Goal: Task Accomplishment & Management: Manage account settings

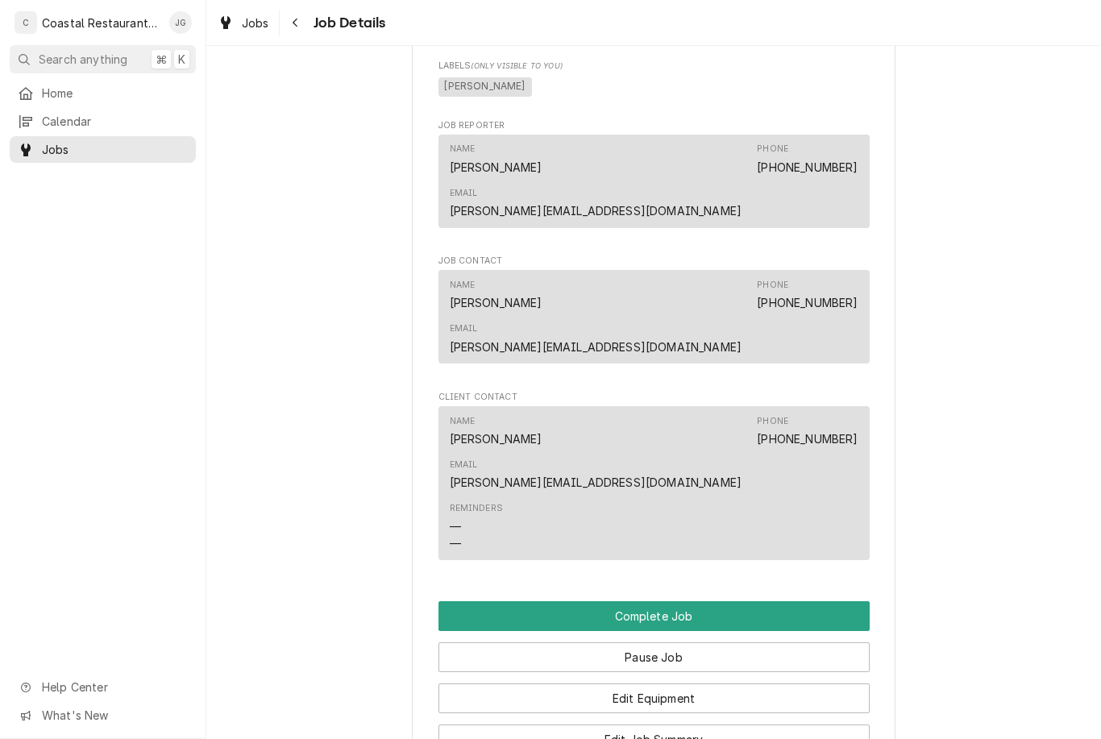
scroll to position [1314, 0]
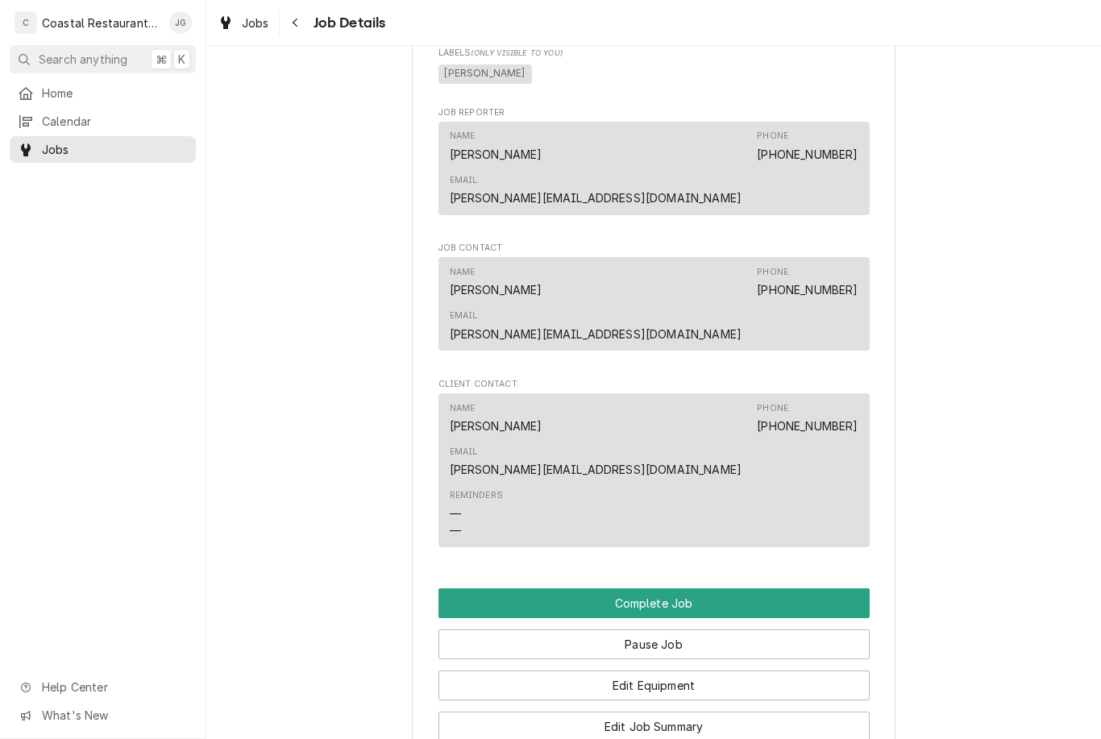
click at [704, 712] on button "Edit Job Summary" at bounding box center [654, 727] width 431 height 30
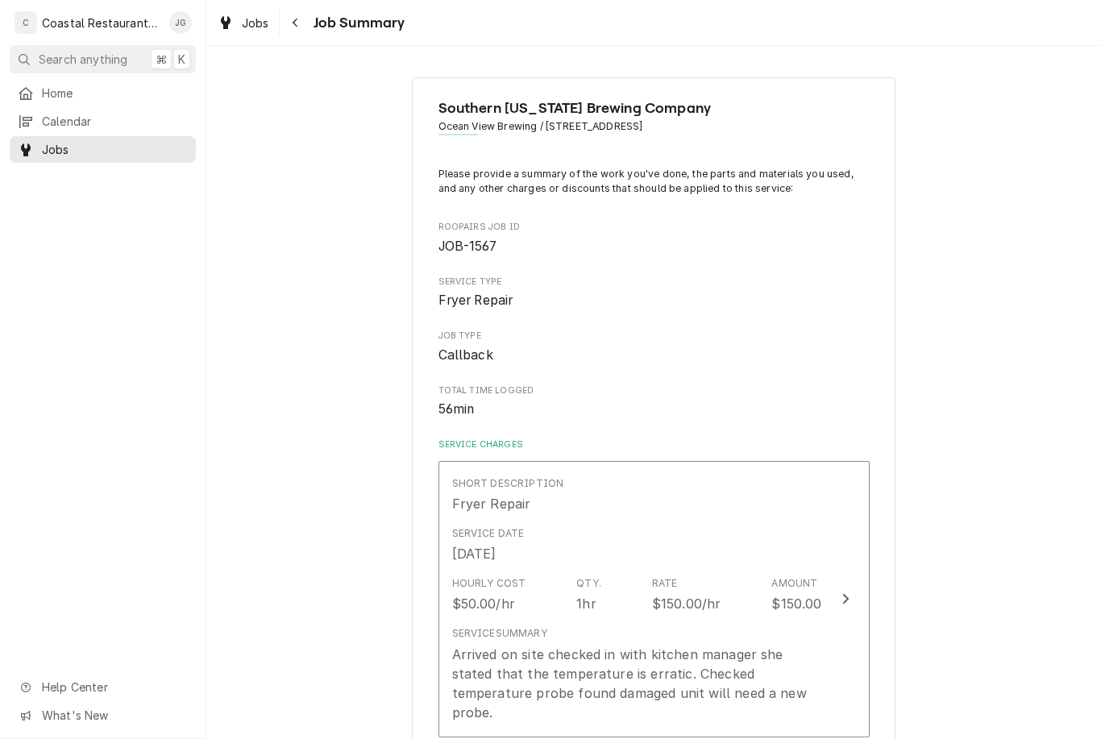
click at [692, 577] on div "Rate $150.00/hr" at bounding box center [686, 595] width 69 height 37
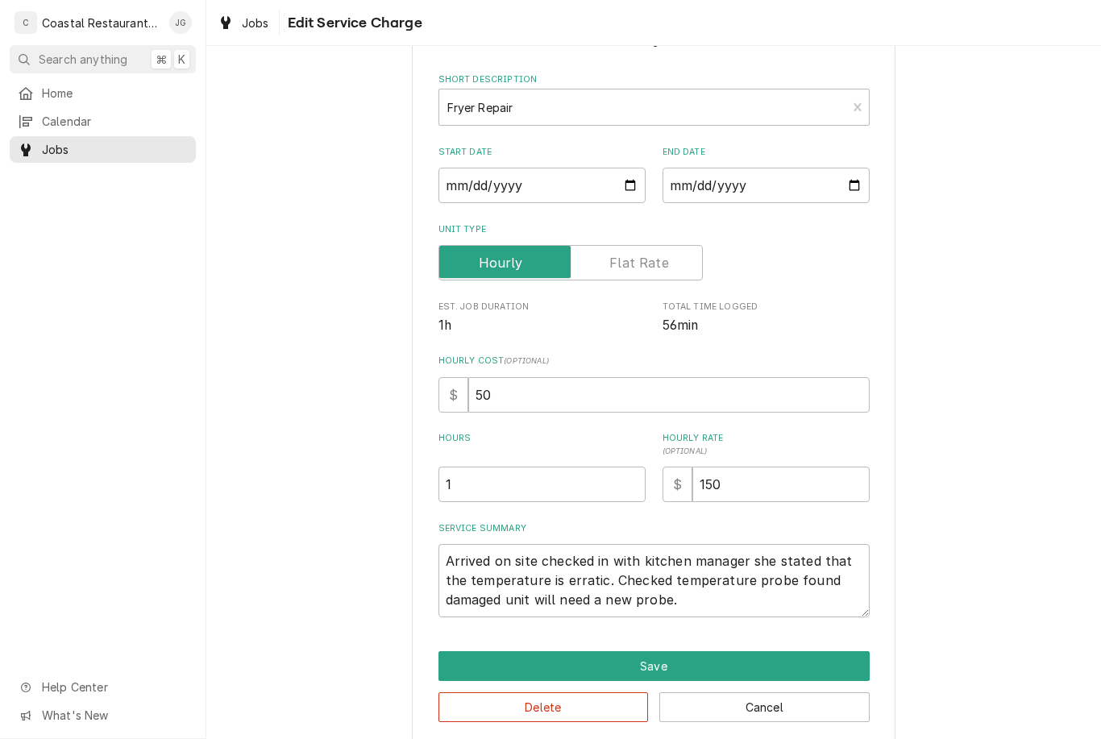
scroll to position [67, 0]
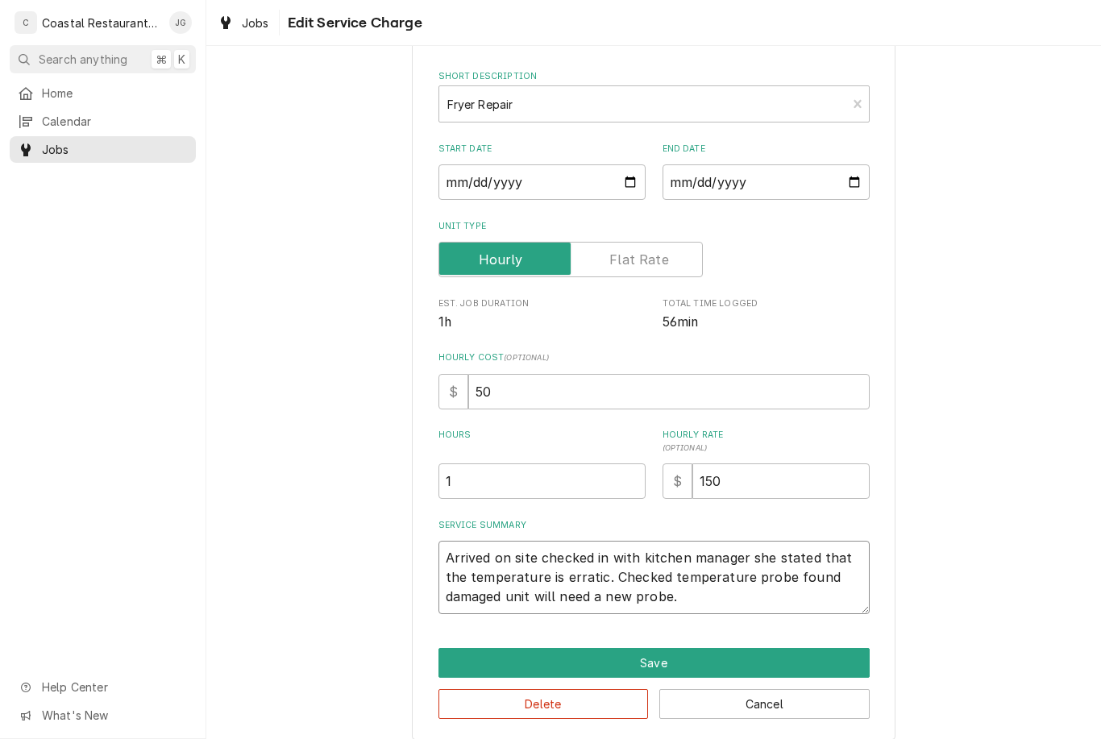
click at [715, 602] on textarea "Arrived on site checked in with kitchen manager she stated that the temperature…" at bounding box center [654, 577] width 431 height 73
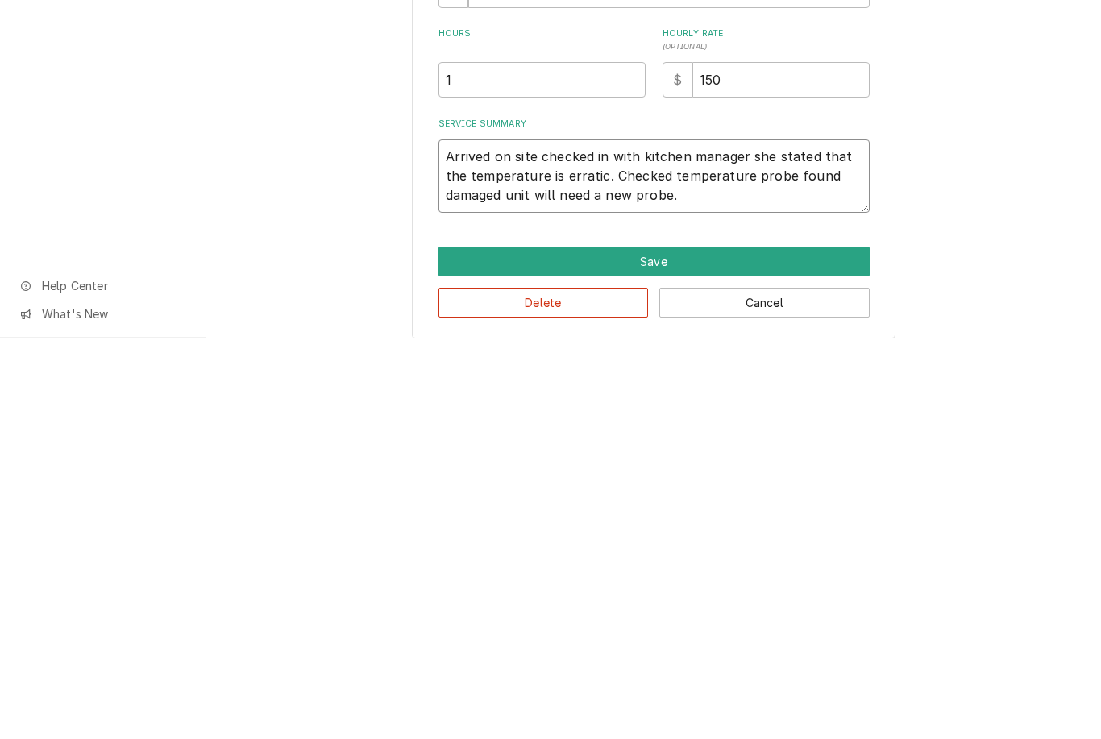
type textarea "x"
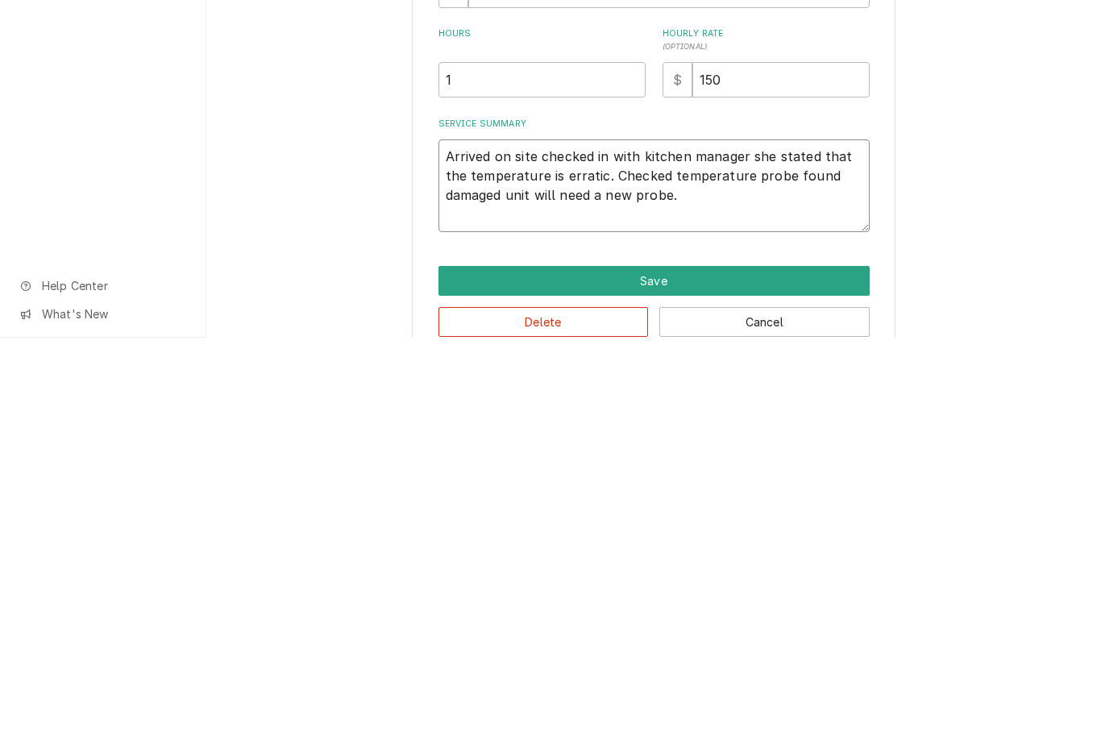
type textarea "Arrived on site checked in with kitchen manager she stated that the temperature…"
type textarea "x"
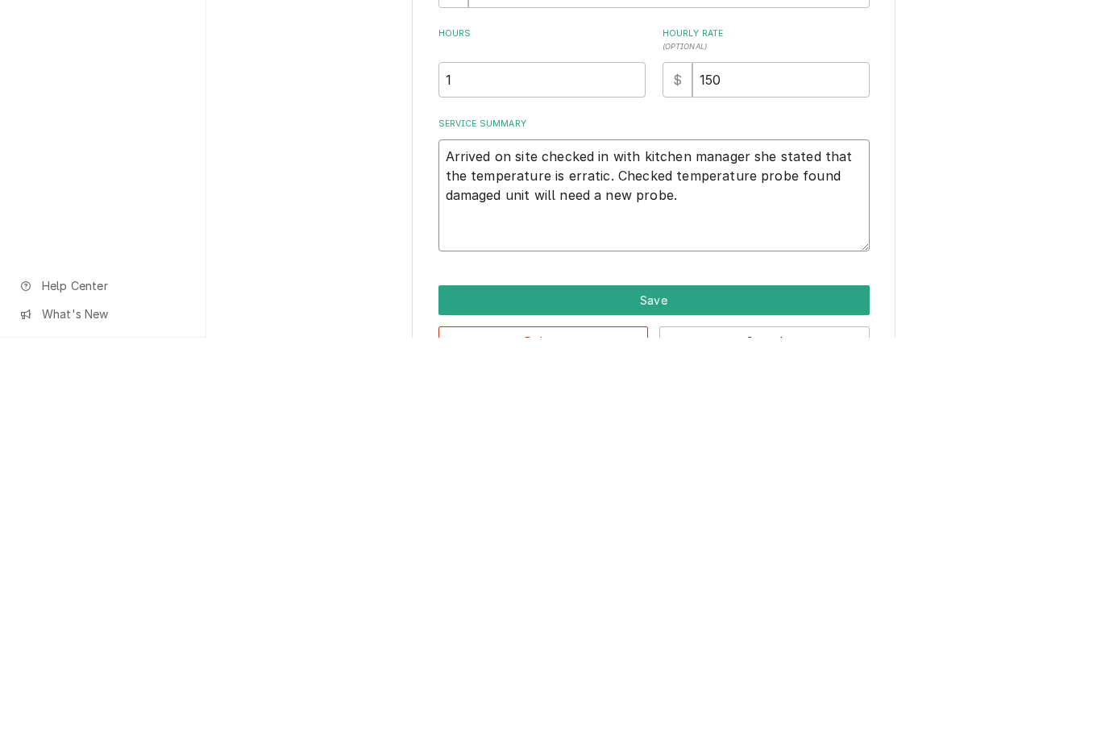
type textarea "Arrived on site checked in with kitchen manager she stated that the temperature…"
type textarea "x"
type textarea "Arrived on site checked in with kitchen manager she stated that the temperature…"
type textarea "x"
type textarea "Arrived on site checked in with kitchen manager she stated that the temperature…"
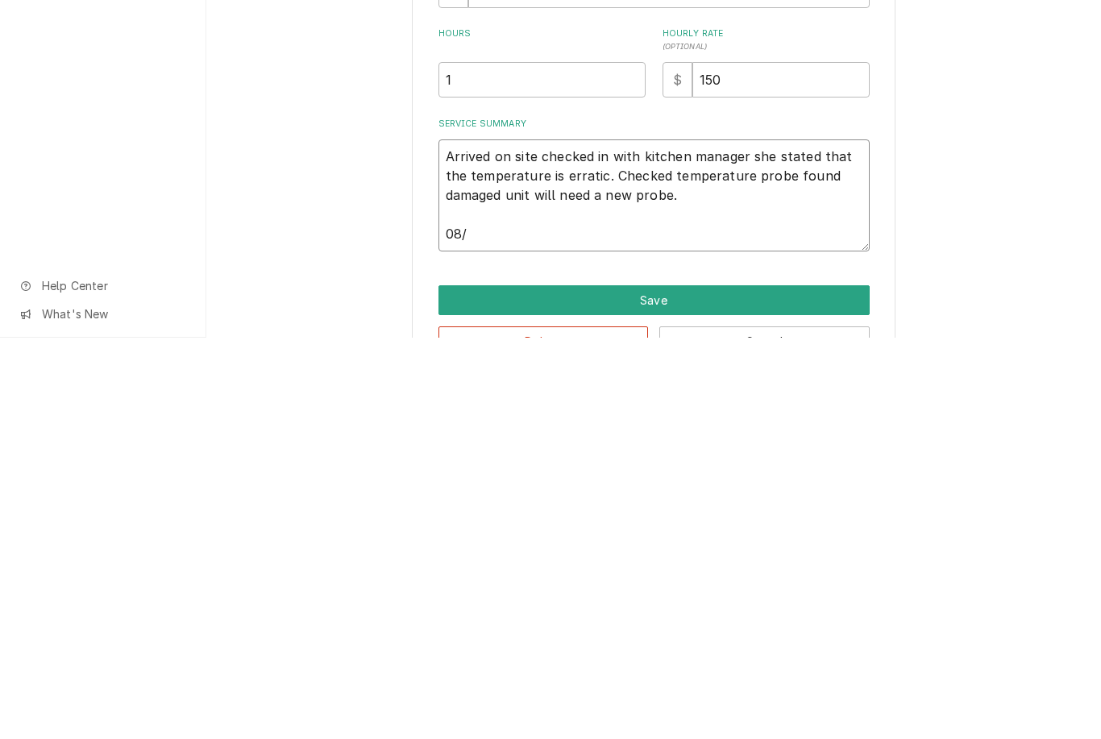
type textarea "x"
type textarea "Arrived on site checked in with kitchen manager she stated that the temperature…"
type textarea "x"
type textarea "Arrived on site checked in with kitchen manager she stated that the temperature…"
type textarea "x"
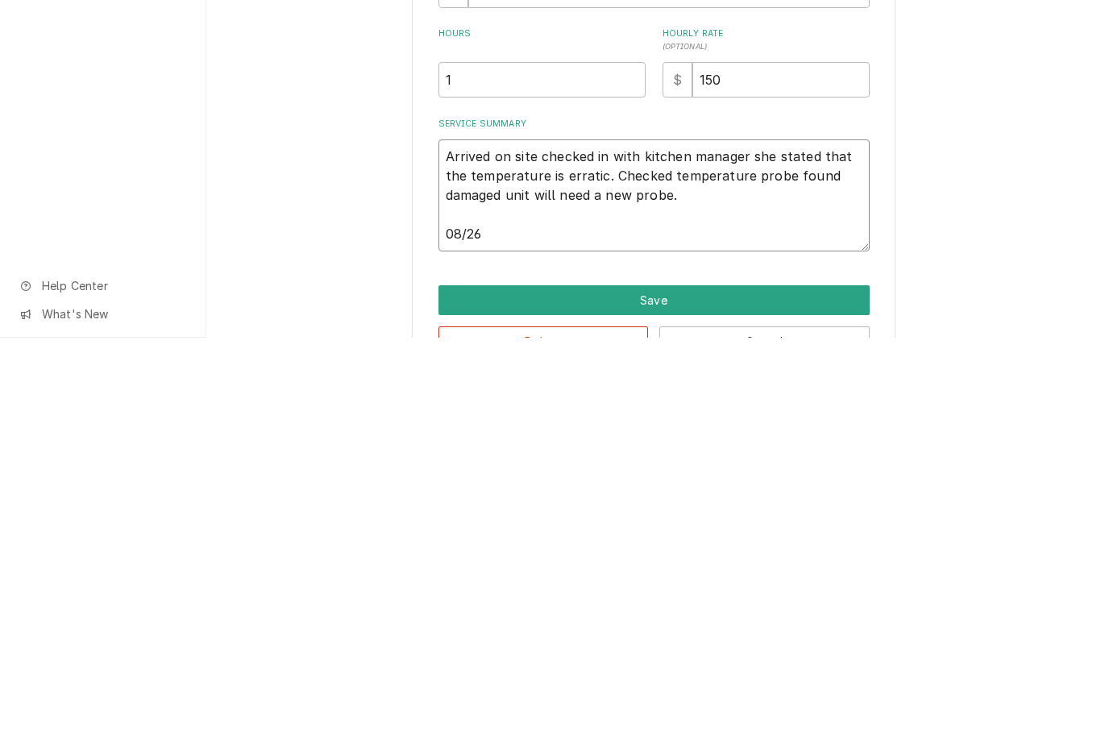
type textarea "Arrived on site checked in with kitchen manager she stated that the temperature…"
type textarea "x"
type textarea "Arrived on site checked in with kitchen manager she stated that the temperature…"
type textarea "x"
type textarea "Arrived on site checked in with kitchen manager she stated that the temperature…"
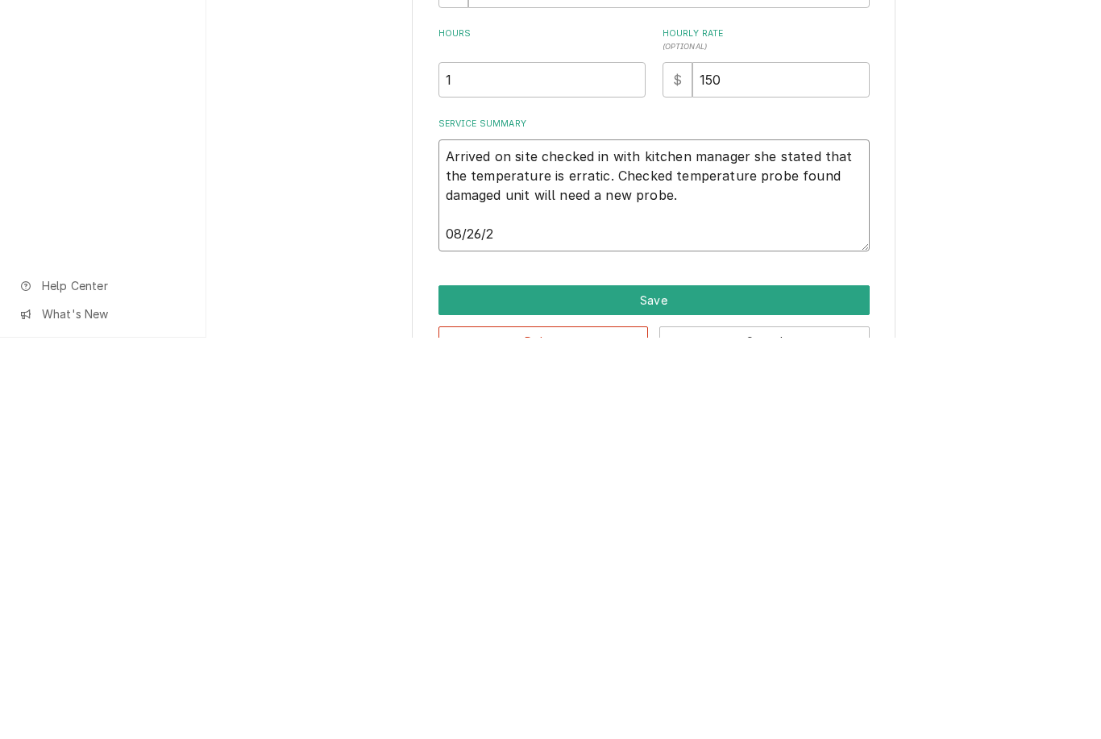
type textarea "x"
type textarea "Arrived on site checked in with kitchen manager she stated that the temperature…"
type textarea "x"
type textarea "Arrived on site checked in with kitchen manager she stated that the temperature…"
type textarea "x"
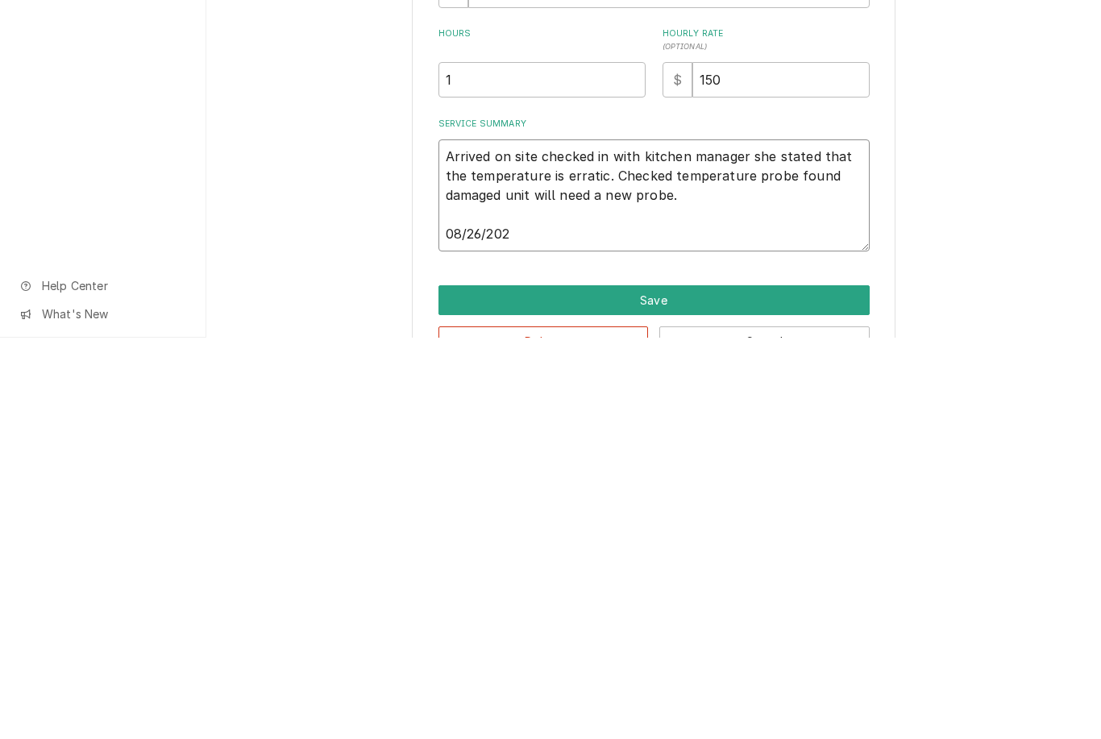
type textarea "Arrived on site checked in with kitchen manager she stated that the temperature…"
type textarea "x"
type textarea "Arrived on site checked in with kitchen manager she stated that the temperature…"
type textarea "x"
type textarea "Arrived on site checked in with kitchen manager she stated that the temperature…"
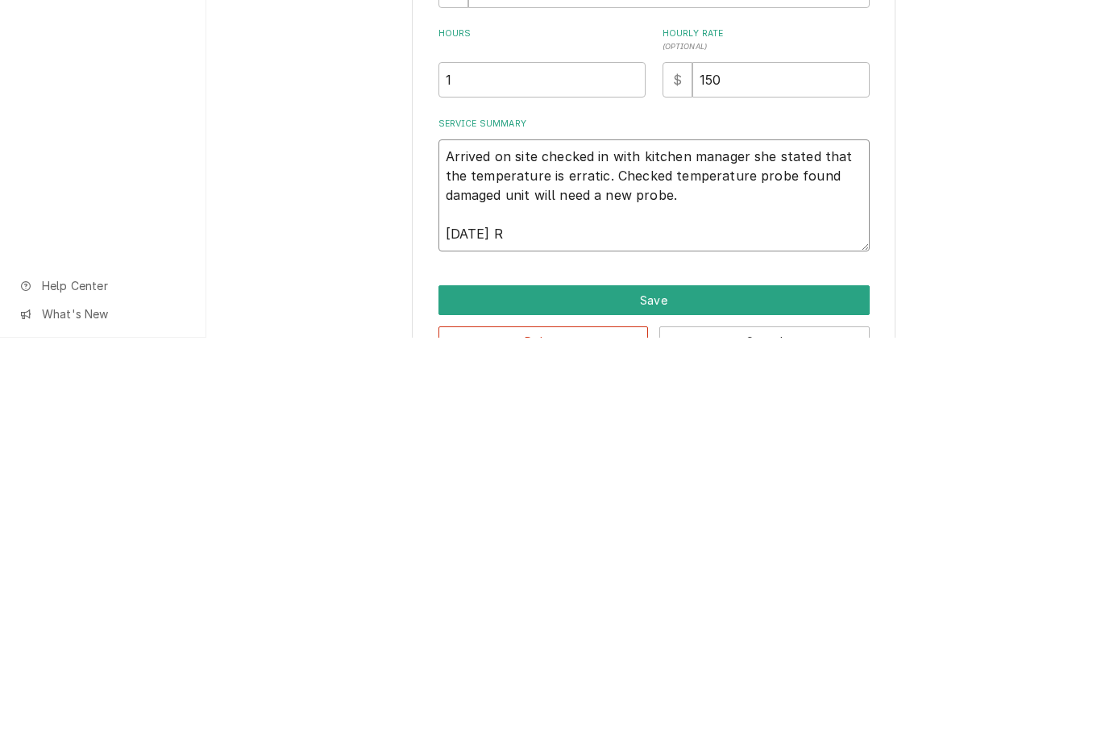
type textarea "x"
type textarea "Arrived on site checked in with kitchen manager she stated that the temperature…"
type textarea "x"
type textarea "Arrived on site checked in with kitchen manager she stated that the temperature…"
type textarea "x"
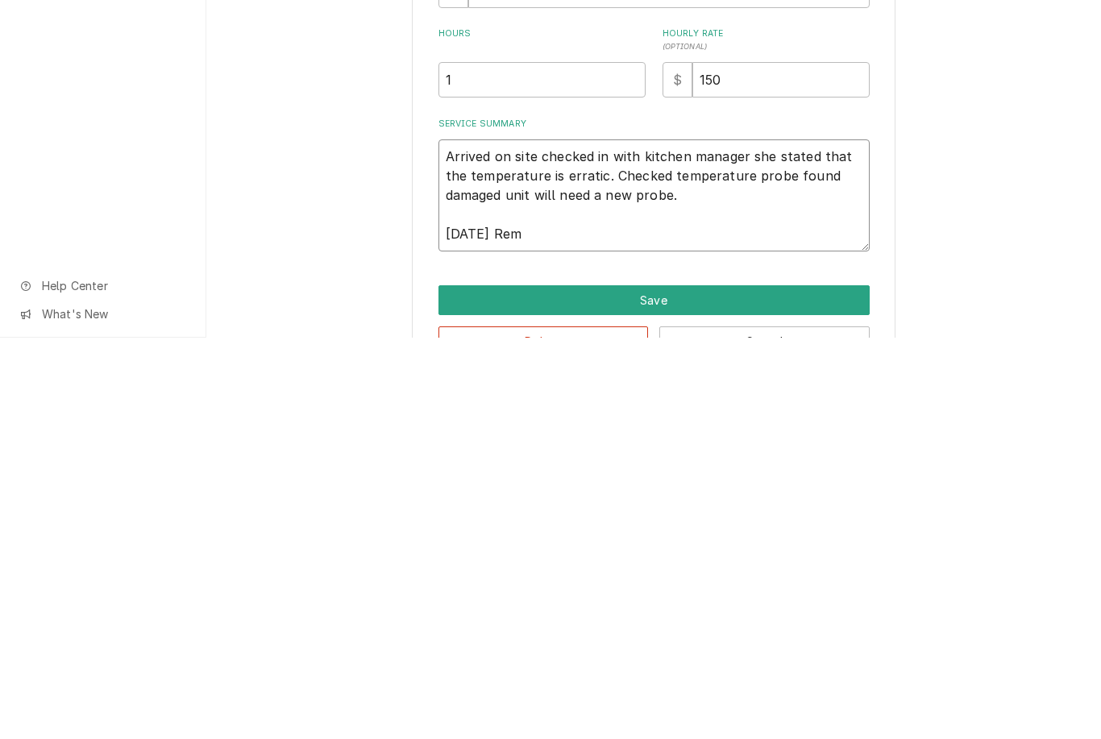
type textarea "Arrived on site checked in with kitchen manager she stated that the temperature…"
type textarea "x"
type textarea "Arrived on site checked in with kitchen manager she stated that the temperature…"
type textarea "x"
type textarea "Arrived on site checked in with kitchen manager she stated that the temperature…"
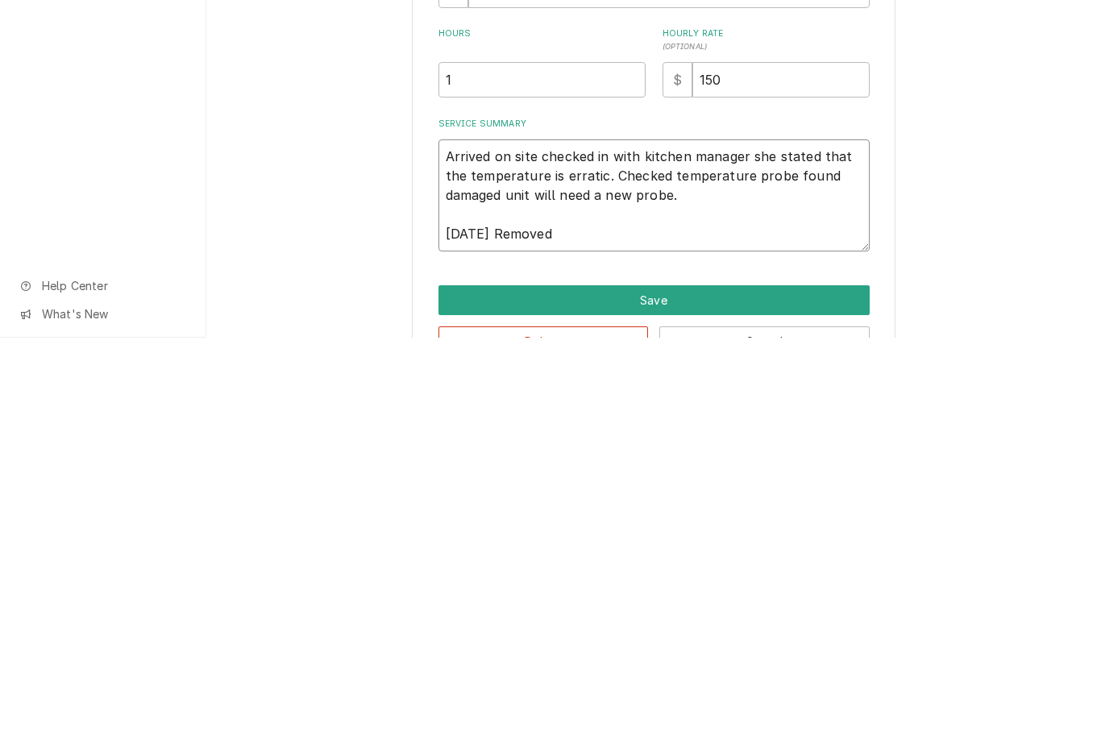
type textarea "x"
type textarea "Arrived on site checked in with kitchen manager she stated that the temperature…"
type textarea "x"
type textarea "Arrived on site checked in with kitchen manager she stated that the temperature…"
type textarea "x"
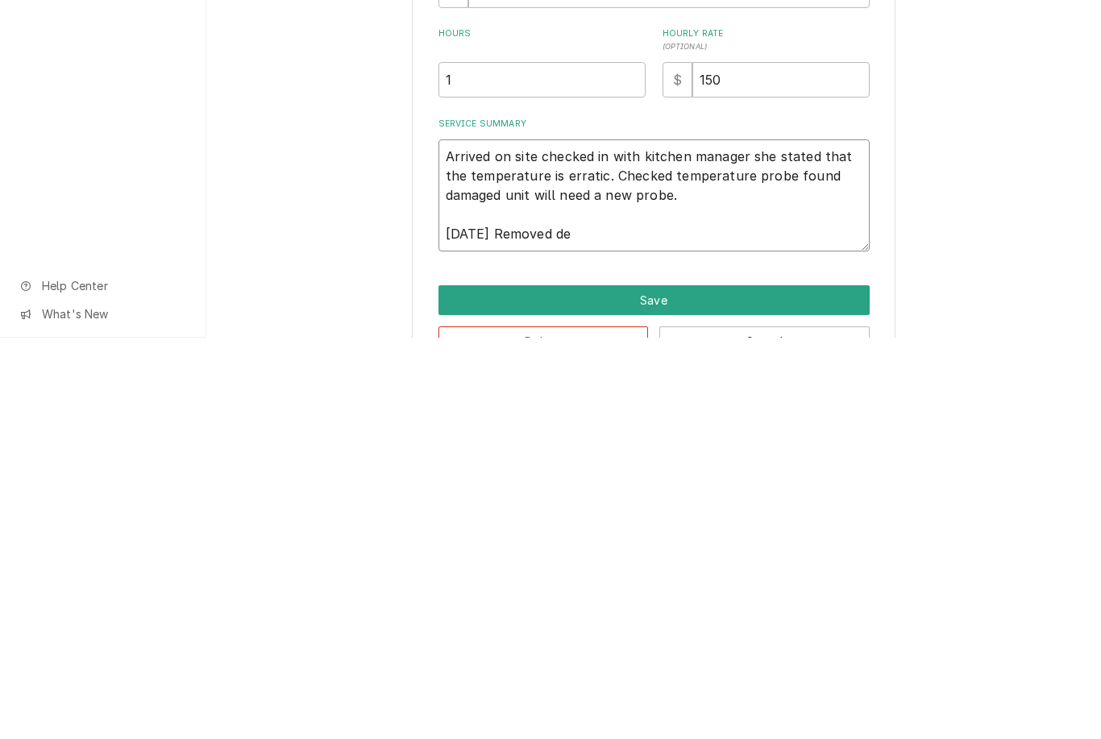
type textarea "Arrived on site checked in with kitchen manager she stated that the temperature…"
type textarea "x"
type textarea "Arrived on site checked in with kitchen manager she stated that the temperature…"
type textarea "x"
type textarea "Arrived on site checked in with kitchen manager she stated that the temperature…"
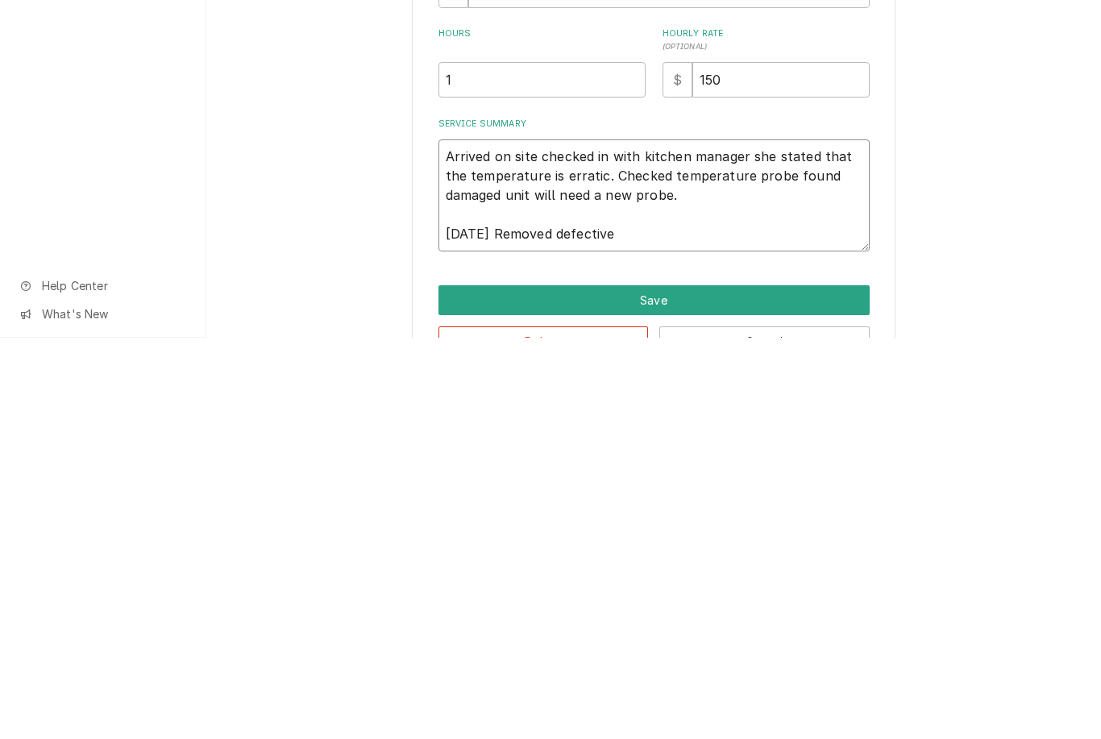
type textarea "x"
type textarea "Arrived on site checked in with kitchen manager she stated that the temperature…"
type textarea "x"
type textarea "Arrived on site checked in with kitchen manager she stated that the temperature…"
type textarea "x"
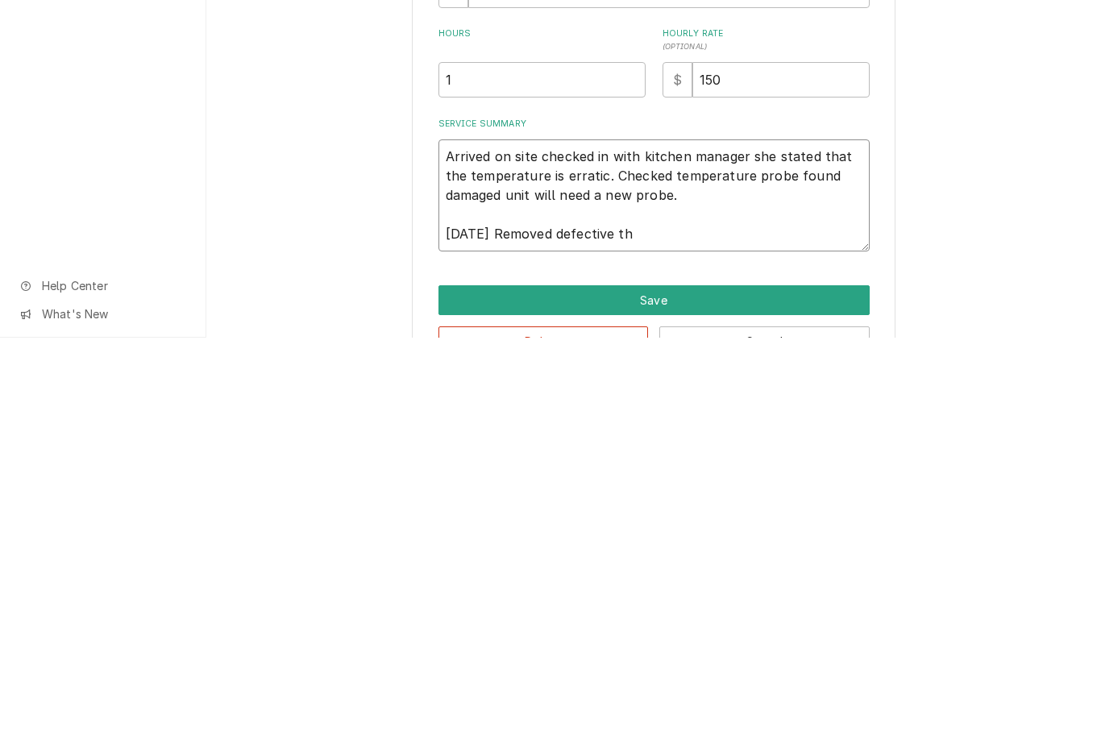
type textarea "Arrived on site checked in with kitchen manager she stated that the temperature…"
type textarea "x"
type textarea "Arrived on site checked in with kitchen manager she stated that the temperature…"
type textarea "x"
type textarea "Arrived on site checked in with kitchen manager she stated that the temperature…"
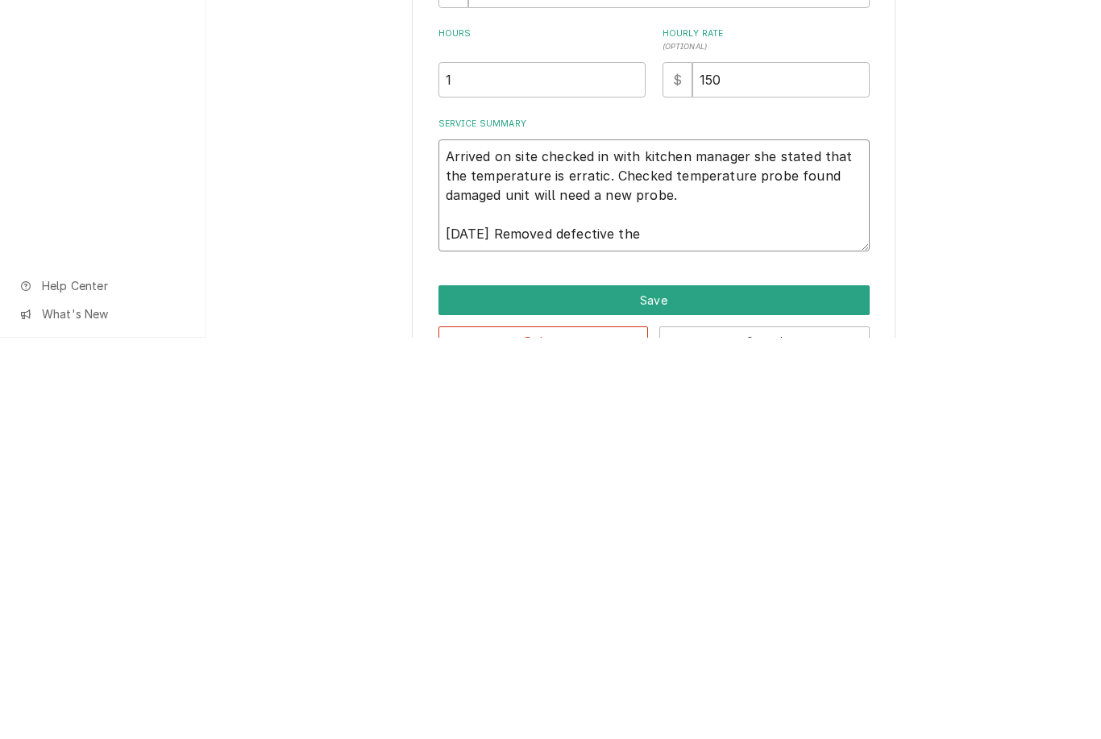
type textarea "x"
type textarea "Arrived on site checked in with kitchen manager she stated that the temperature…"
type textarea "x"
type textarea "Arrived on site checked in with kitchen manager she stated that the temperature…"
type textarea "x"
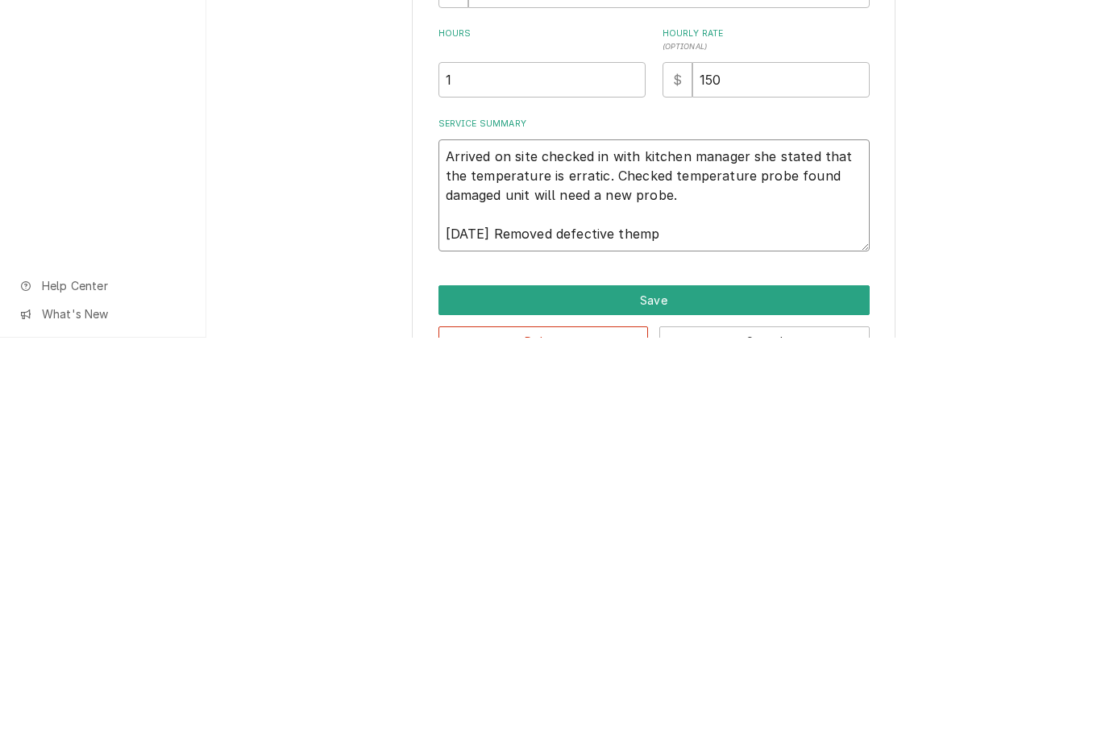
type textarea "Arrived on site checked in with kitchen manager she stated that the temperature…"
type textarea "x"
type textarea "Arrived on site checked in with kitchen manager she stated that the temperature…"
type textarea "x"
type textarea "Arrived on site checked in with kitchen manager she stated that the temperature…"
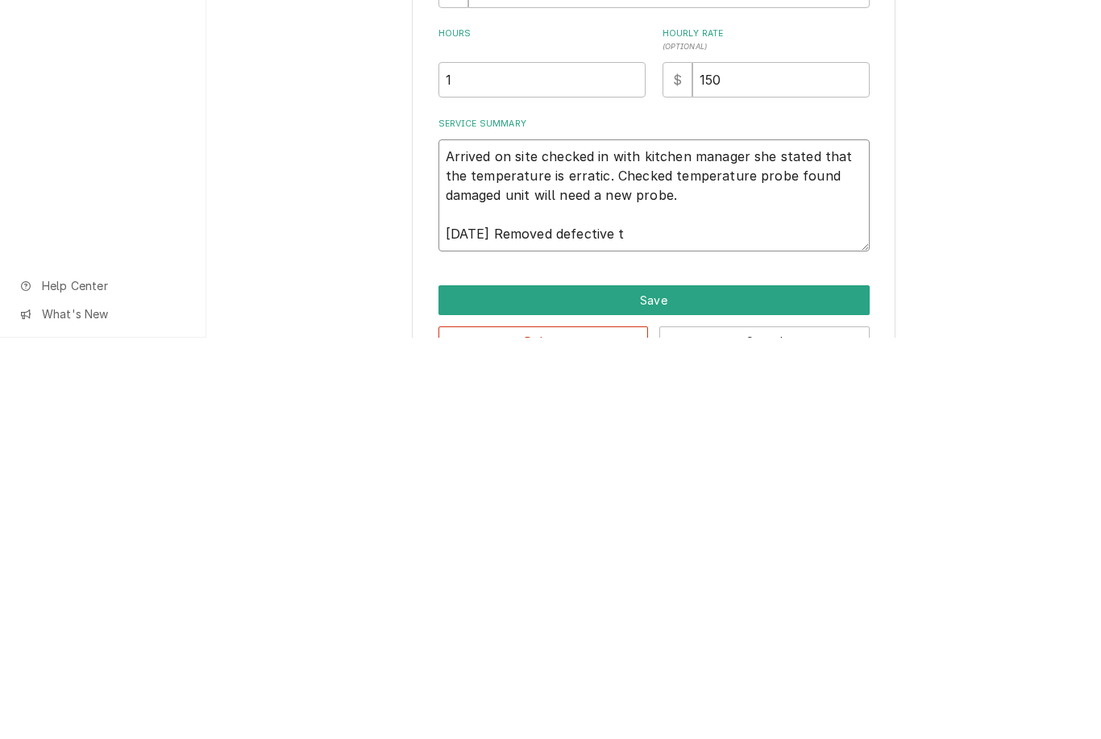
type textarea "x"
type textarea "Arrived on site checked in with kitchen manager she stated that the temperature…"
type textarea "x"
type textarea "Arrived on site checked in with kitchen manager she stated that the temperature…"
type textarea "x"
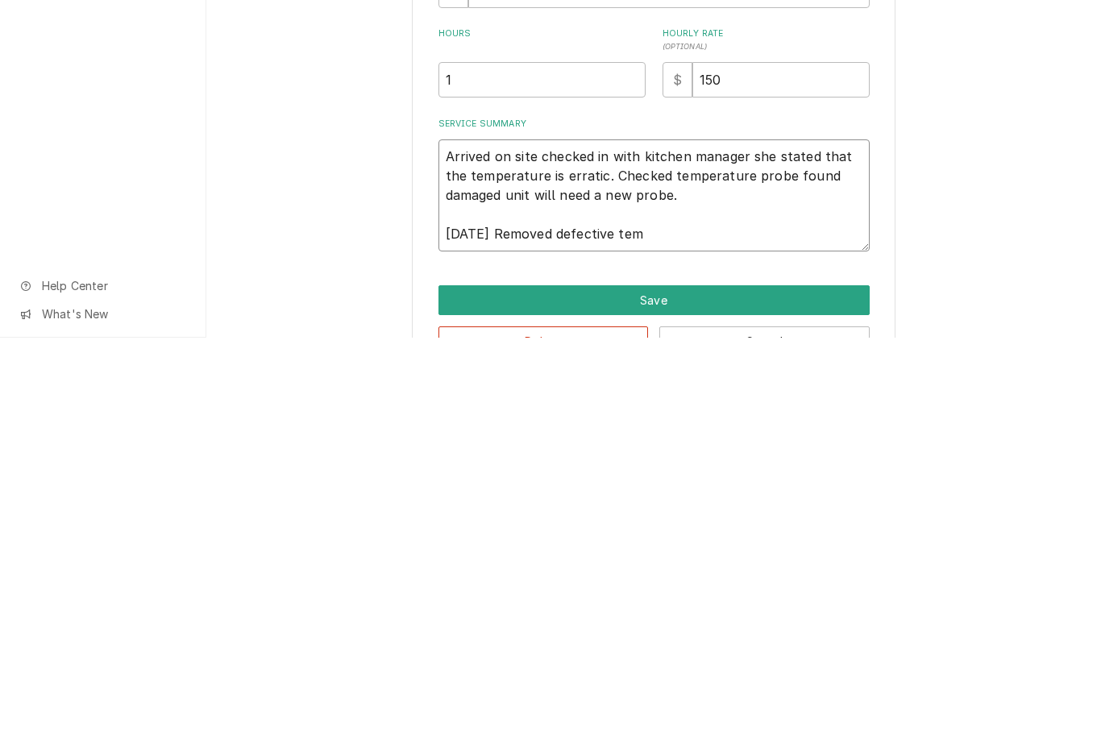
type textarea "Arrived on site checked in with kitchen manager she stated that the temperature…"
type textarea "x"
type textarea "Arrived on site checked in with kitchen manager she stated that the temperature…"
type textarea "x"
type textarea "Arrived on site checked in with kitchen manager she stated that the temperature…"
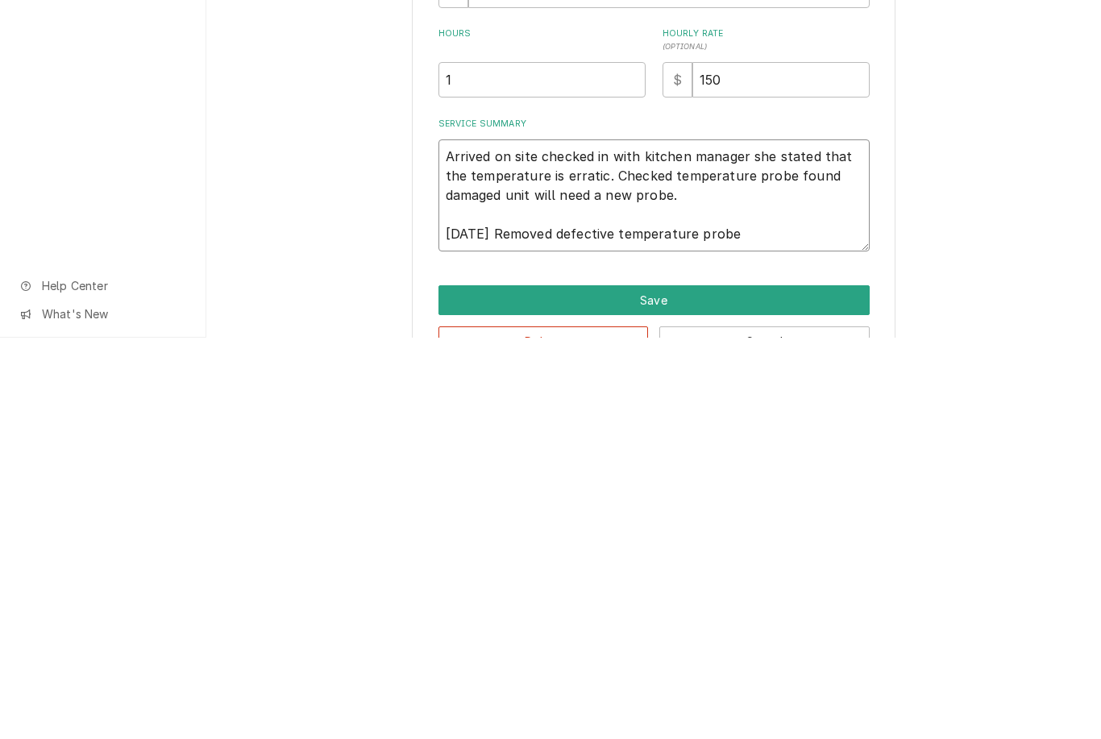
type textarea "x"
type textarea "Arrived on site checked in with kitchen manager she stated that the temperature…"
type textarea "x"
type textarea "Arrived on site checked in with kitchen manager she stated that the temperature…"
type textarea "x"
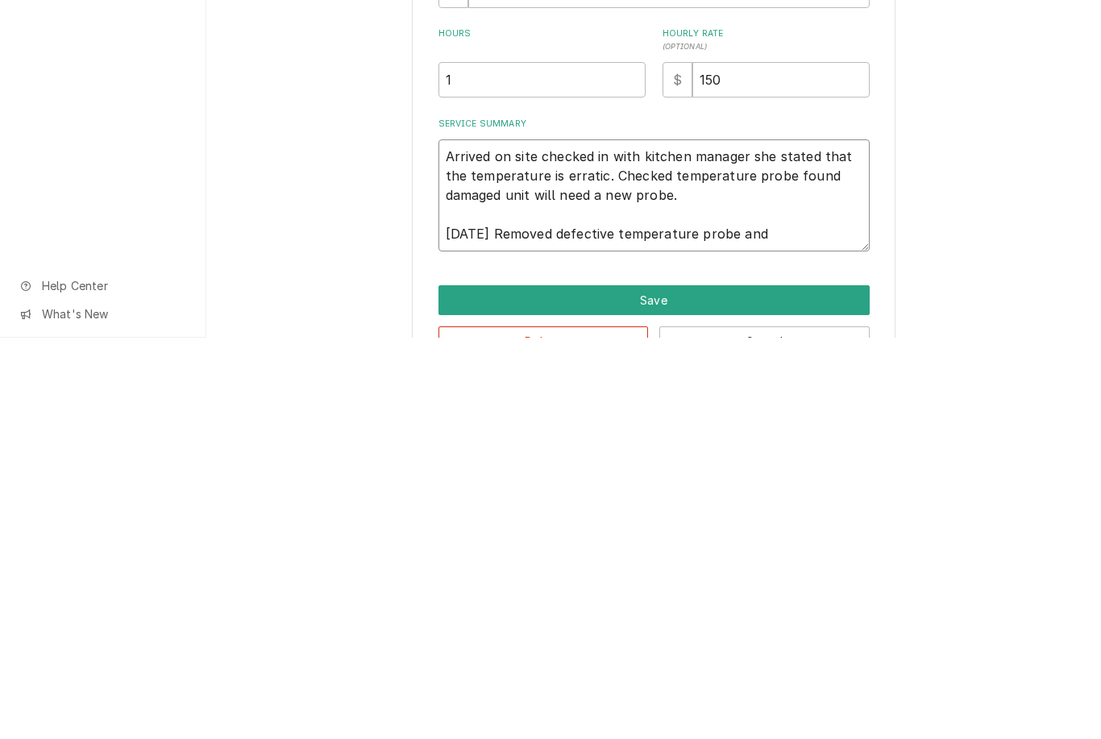
type textarea "Arrived on site checked in with kitchen manager she stated that the temperature…"
type textarea "x"
type textarea "Arrived on site checked in with kitchen manager she stated that the temperature…"
type textarea "x"
type textarea "Arrived on site checked in with kitchen manager she stated that the temperature…"
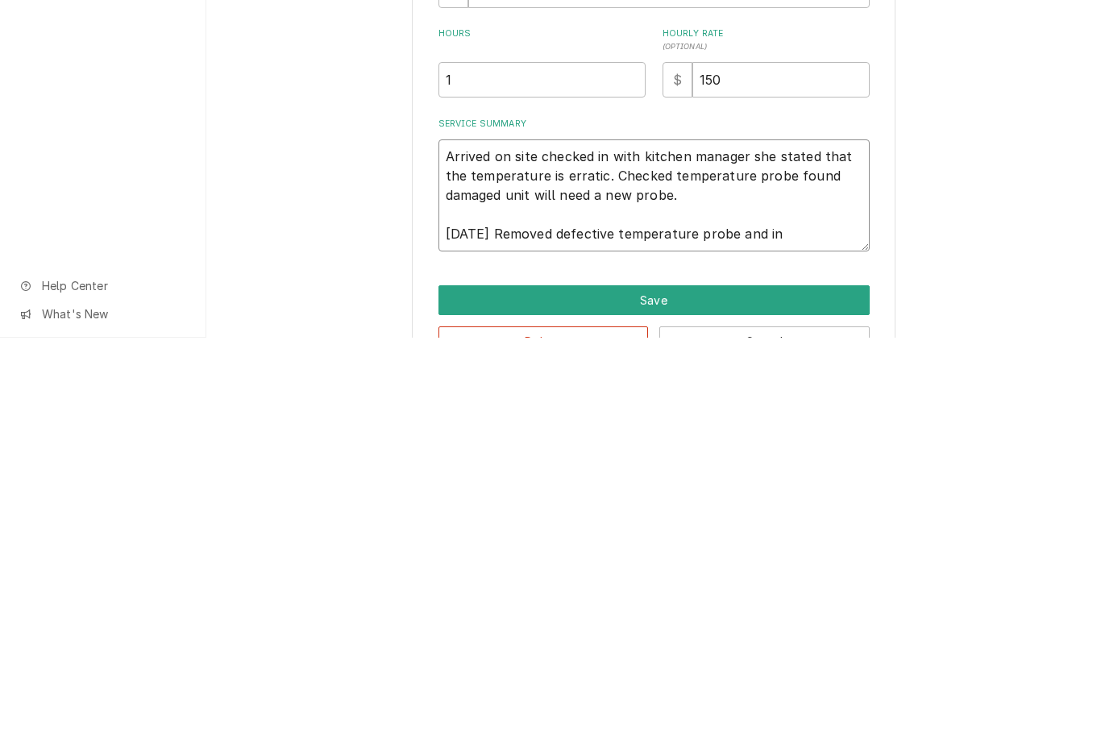
type textarea "x"
type textarea "Arrived on site checked in with kitchen manager she stated that the temperature…"
type textarea "x"
type textarea "Arrived on site checked in with kitchen manager she stated that the temperature…"
type textarea "x"
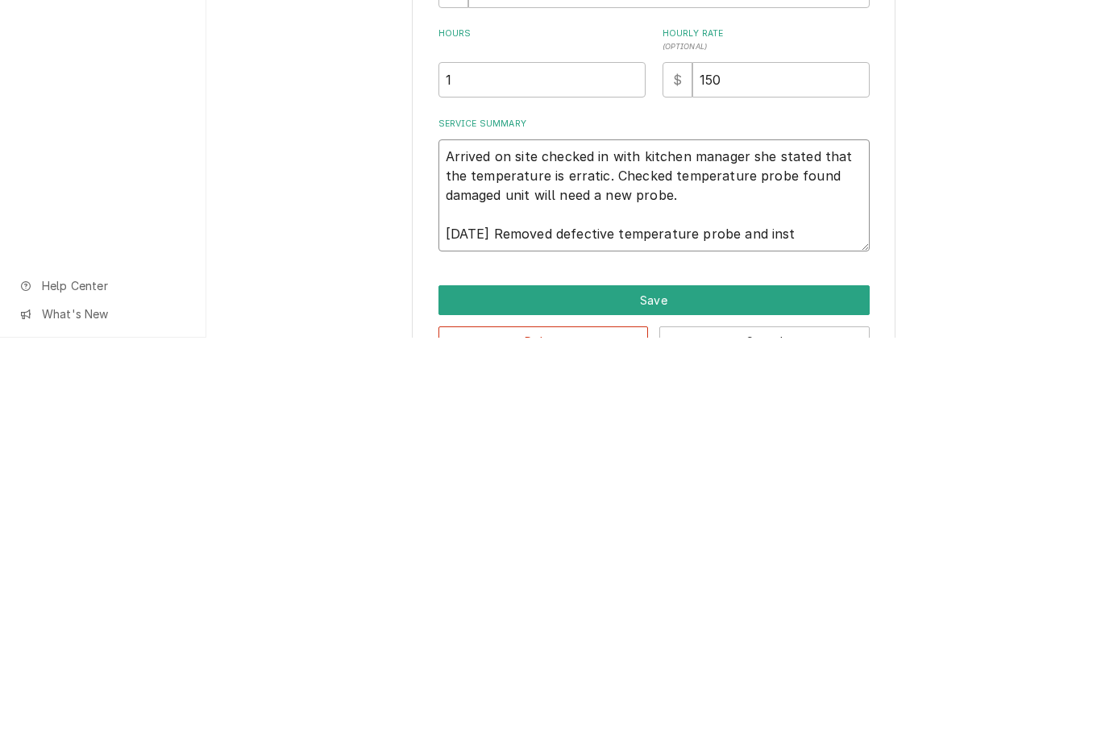
type textarea "Arrived on site checked in with kitchen manager she stated that the temperature…"
type textarea "x"
type textarea "Arrived on site checked in with kitchen manager she stated that the temperature…"
type textarea "x"
type textarea "Arrived on site checked in with kitchen manager she stated that the temperature…"
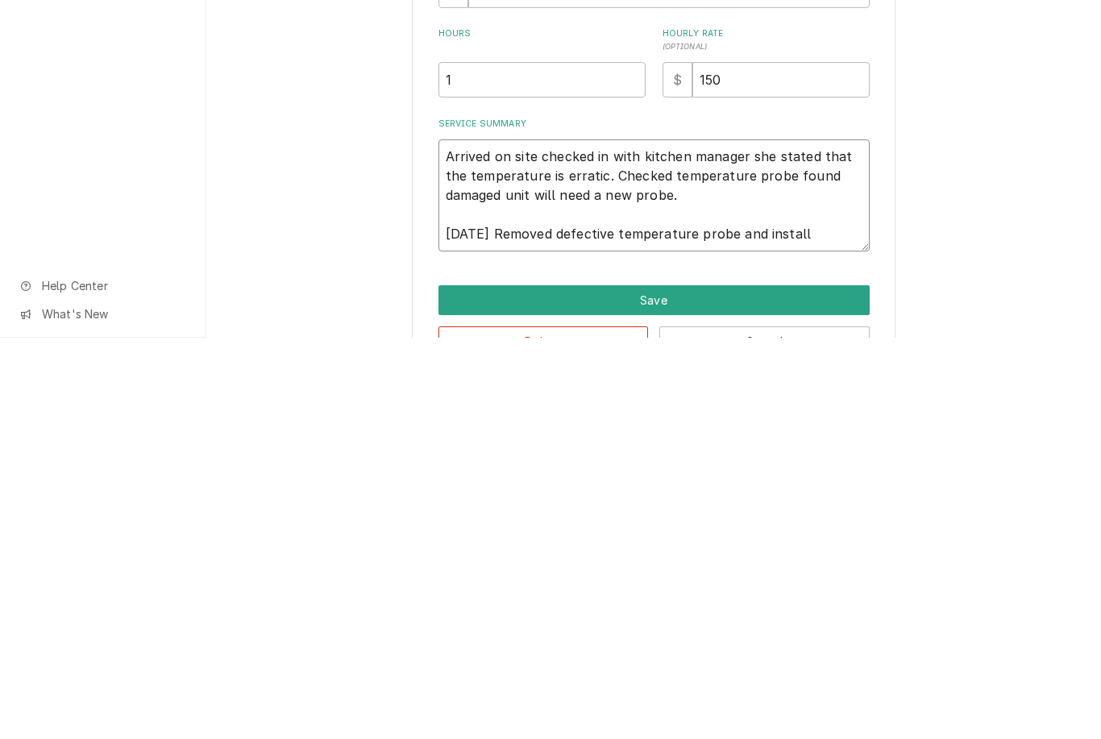
type textarea "x"
type textarea "Arrived on site checked in with kitchen manager she stated that the temperature…"
type textarea "x"
type textarea "Arrived on site checked in with kitchen manager she stated that the temperature…"
type textarea "x"
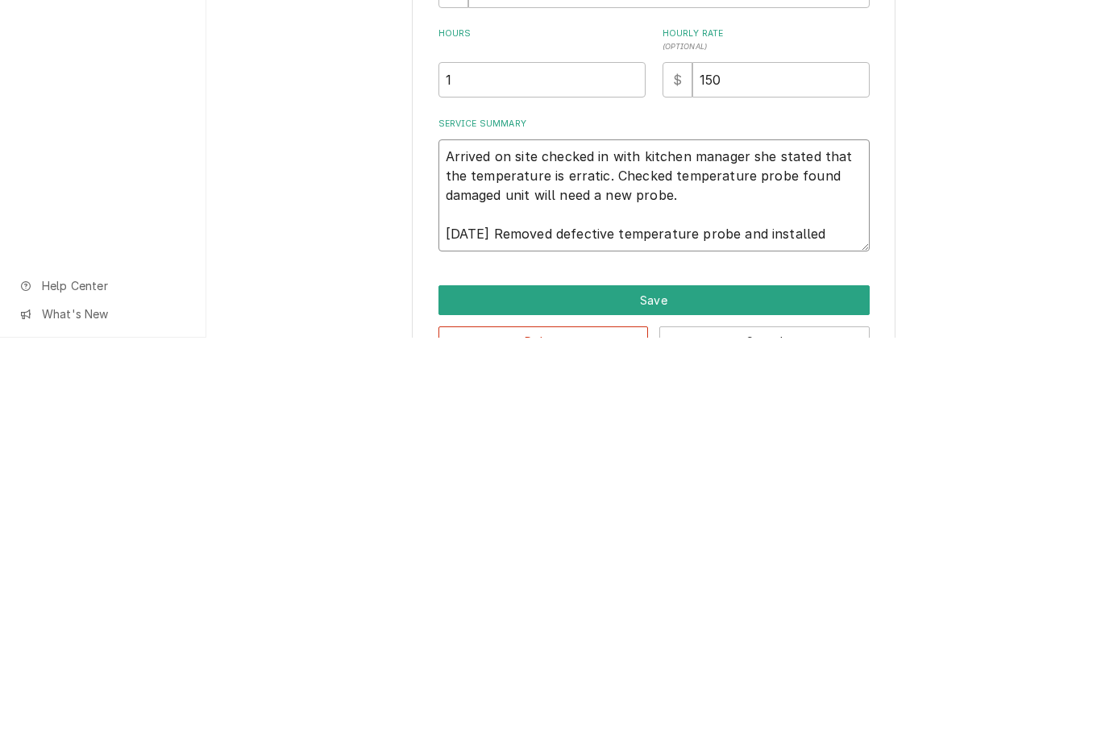
type textarea "Arrived on site checked in with kitchen manager she stated that the temperature…"
type textarea "x"
type textarea "Arrived on site checked in with kitchen manager she stated that the temperature…"
type textarea "x"
type textarea "Arrived on site checked in with kitchen manager she stated that the temperature…"
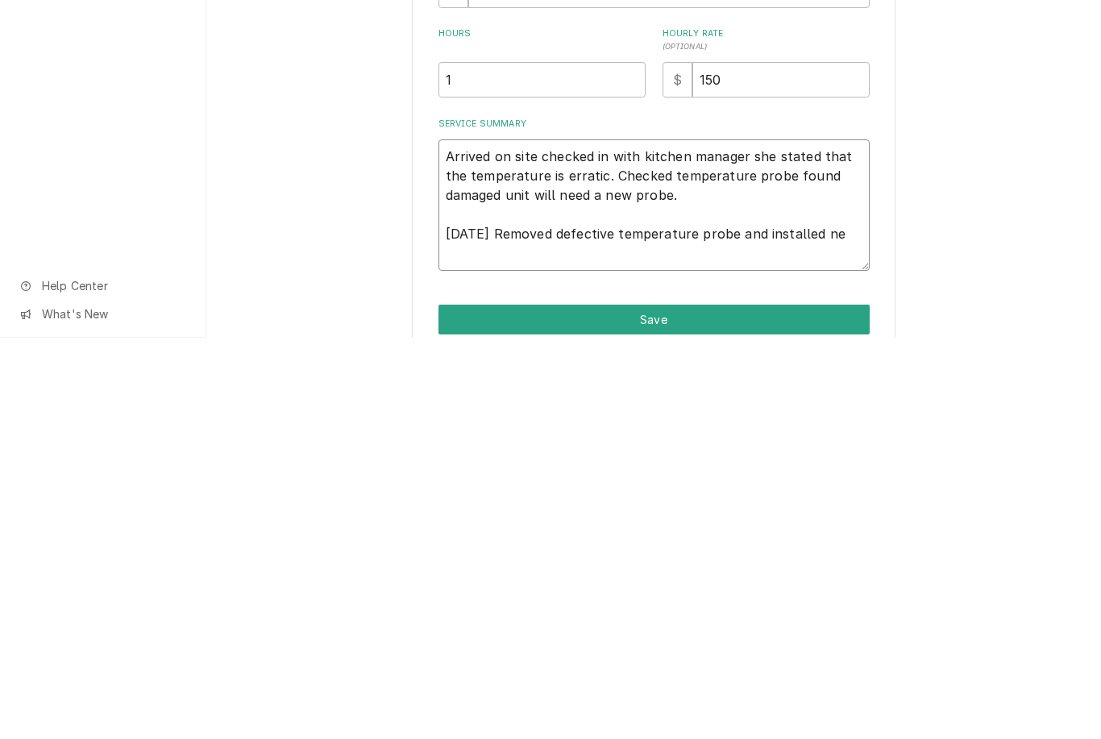
type textarea "x"
type textarea "Arrived on site checked in with kitchen manager she stated that the temperature…"
type textarea "x"
type textarea "Arrived on site checked in with kitchen manager she stated that the temperature…"
type textarea "x"
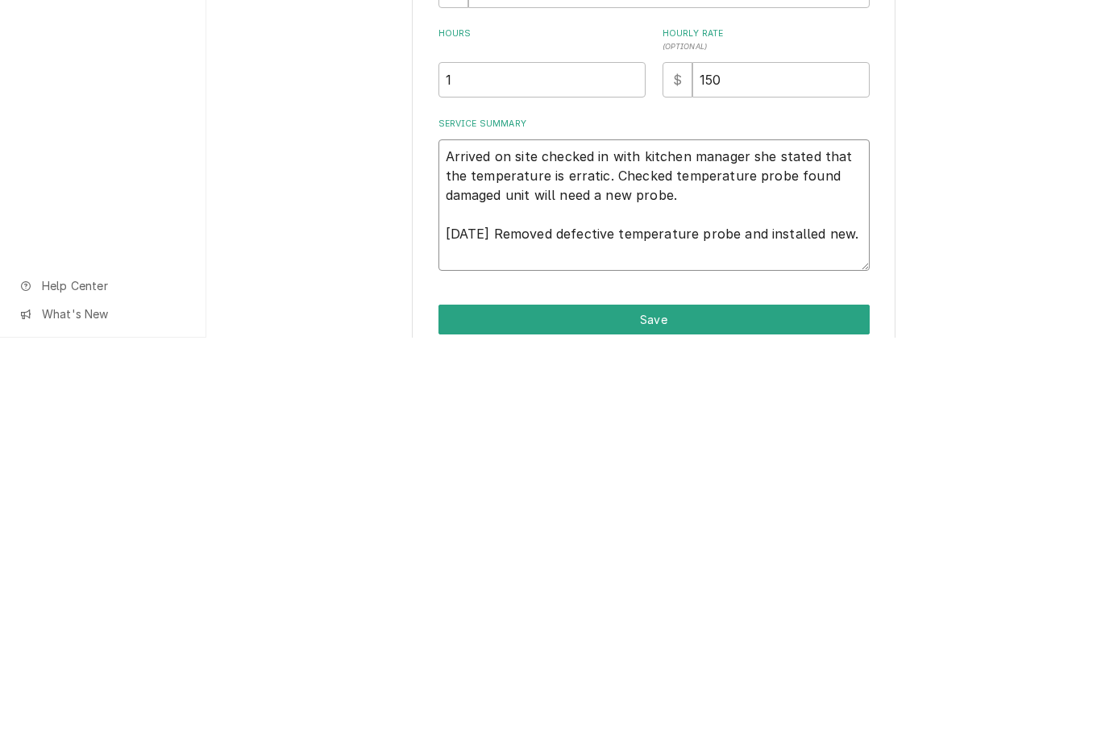
type textarea "Arrived on site checked in with kitchen manager she stated that the temperature…"
type textarea "x"
type textarea "Arrived on site checked in with kitchen manager she stated that the temperature…"
type textarea "x"
type textarea "Arrived on site checked in with kitchen manager she stated that the temperature…"
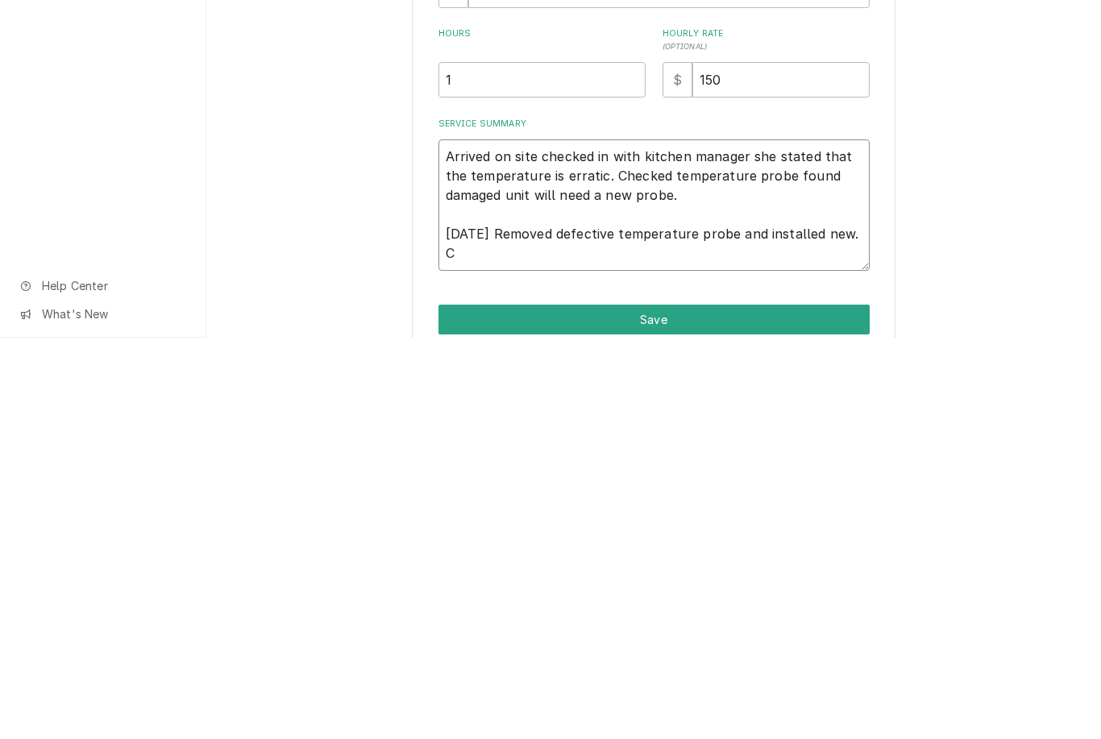
type textarea "x"
type textarea "Arrived on site checked in with kitchen manager she stated that the temperature…"
type textarea "x"
type textarea "Arrived on site checked in with kitchen manager she stated that the temperature…"
type textarea "x"
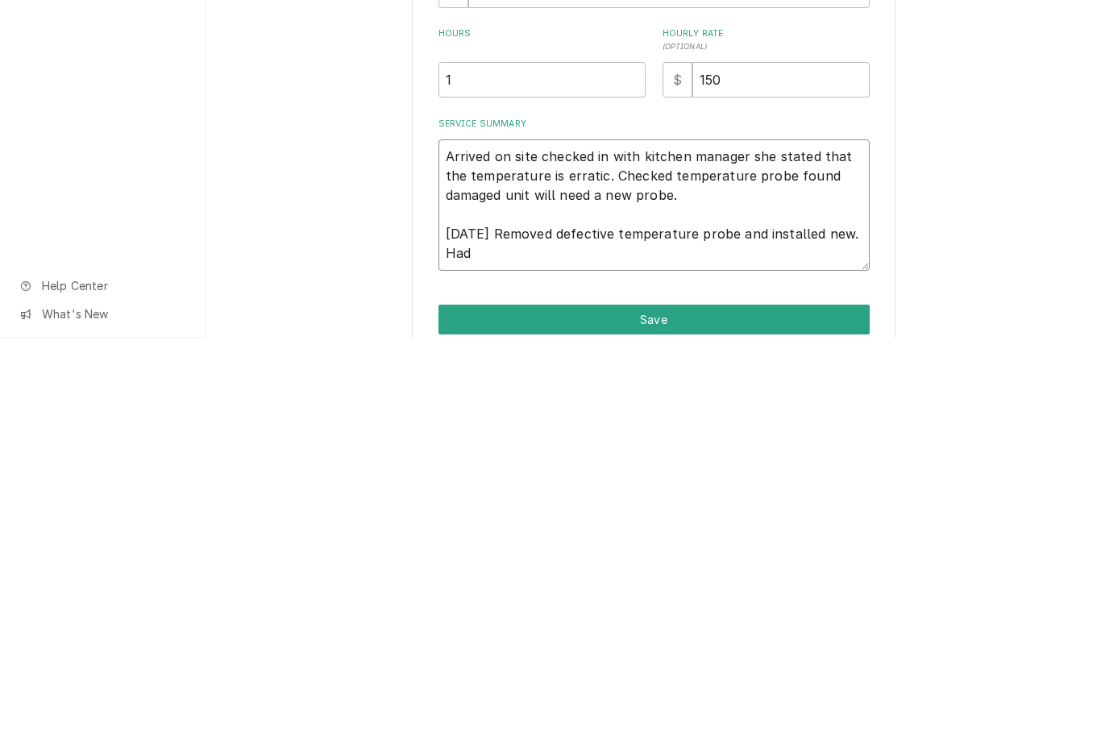
type textarea "Arrived on site checked in with kitchen manager she stated that the temperature…"
type textarea "x"
type textarea "Arrived on site checked in with kitchen manager she stated that the temperature…"
type textarea "x"
type textarea "Arrived on site checked in with kitchen manager she stated that the temperature…"
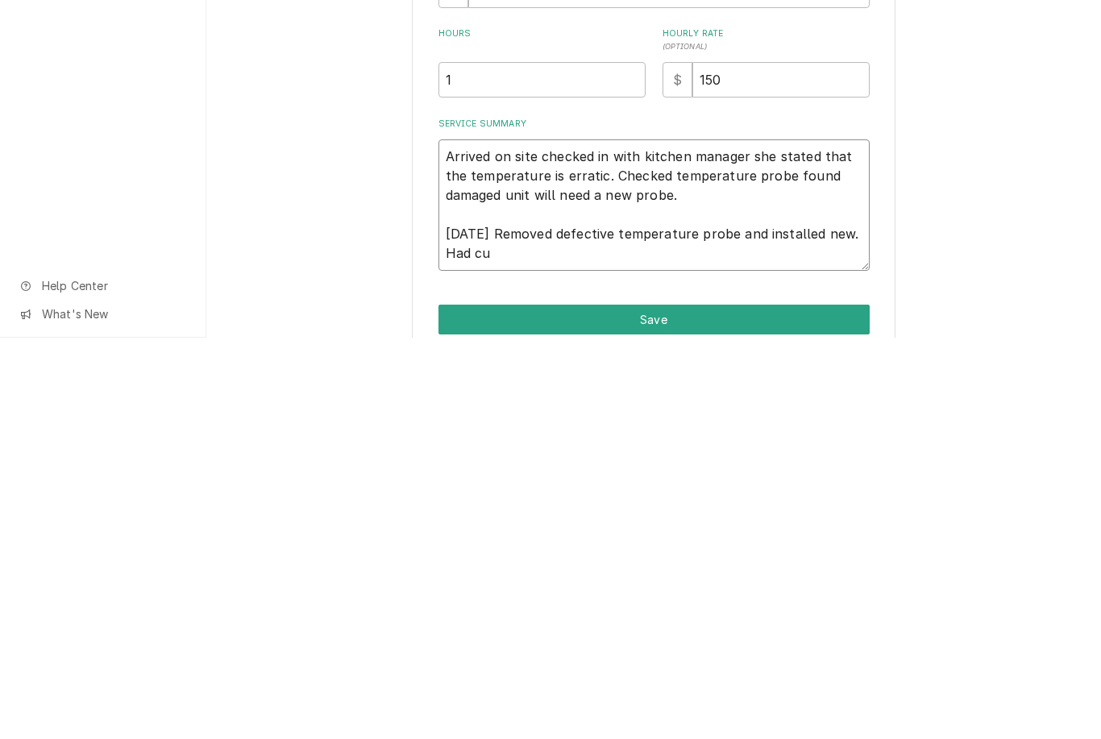
type textarea "x"
type textarea "Arrived on site checked in with kitchen manager she stated that the temperature…"
type textarea "x"
type textarea "Arrived on site checked in with kitchen manager she stated that the temperature…"
type textarea "x"
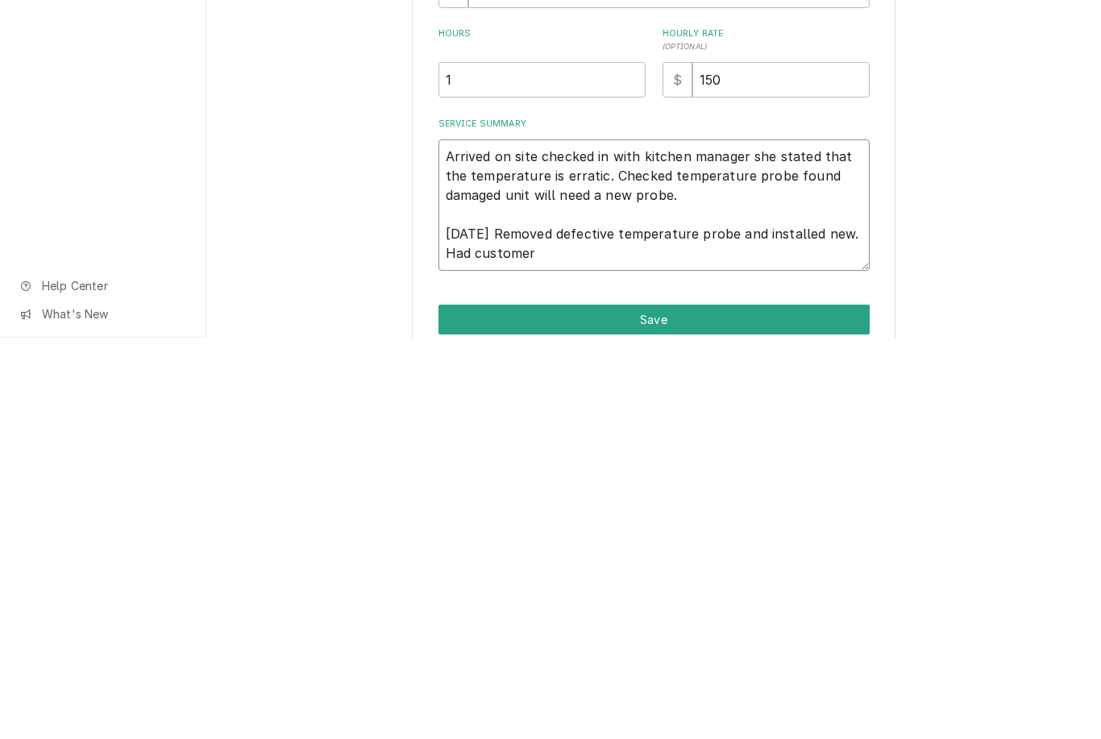
type textarea "Arrived on site checked in with kitchen manager she stated that the temperature…"
type textarea "x"
type textarea "Arrived on site checked in with kitchen manager she stated that the temperature…"
type textarea "x"
type textarea "Arrived on site checked in with kitchen manager she stated that the temperature…"
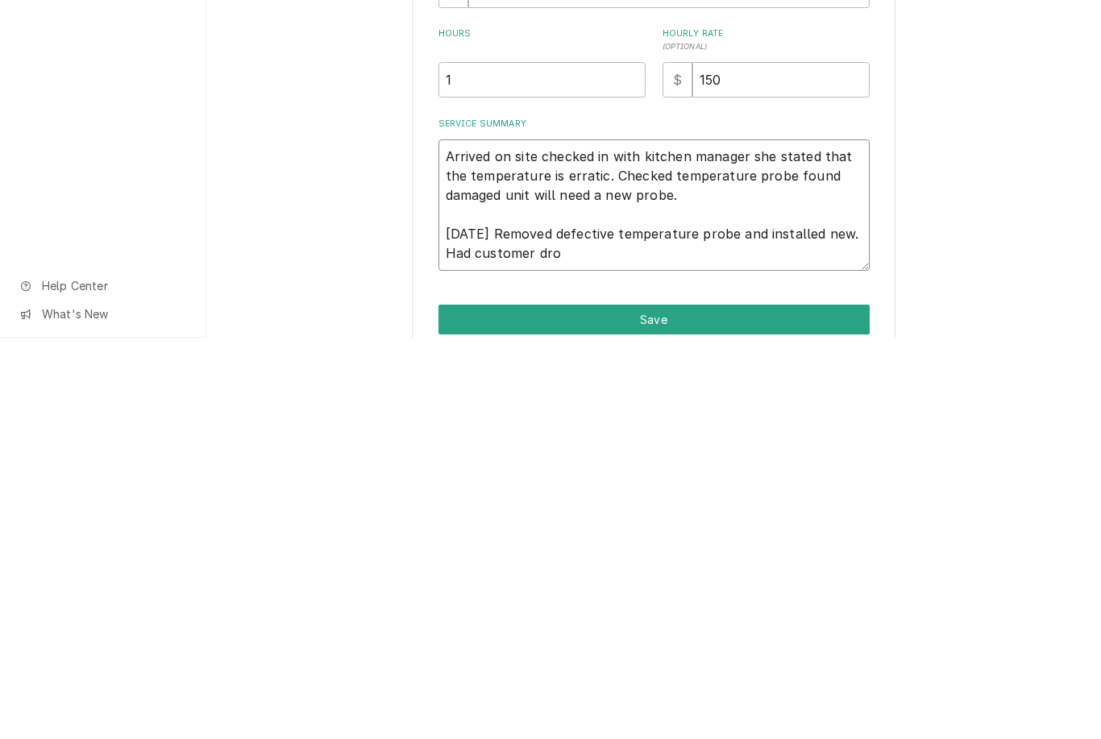
type textarea "x"
type textarea "Arrived on site checked in with kitchen manager she stated that the temperature…"
type textarea "x"
type textarea "Arrived on site checked in with kitchen manager she stated that the temperature…"
type textarea "x"
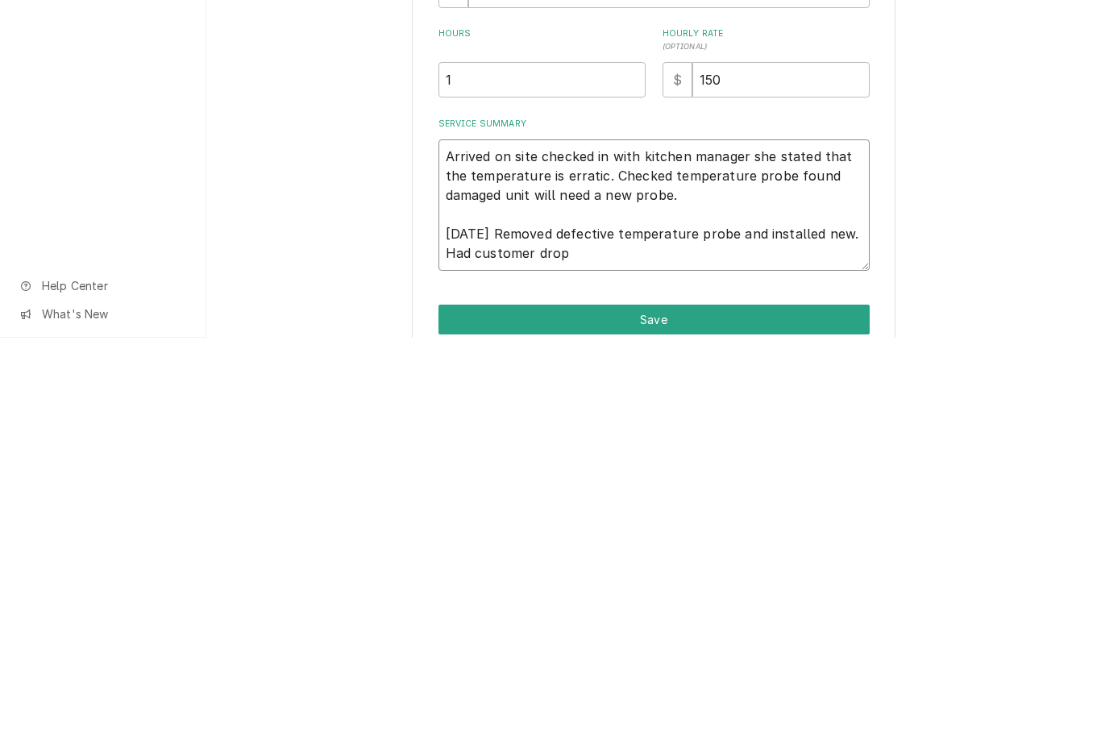
type textarea "Arrived on site checked in with kitchen manager she stated that the temperature…"
type textarea "x"
type textarea "Arrived on site checked in with kitchen manager she stated that the temperature…"
type textarea "x"
type textarea "Arrived on site checked in with kitchen manager she stated that the temperature…"
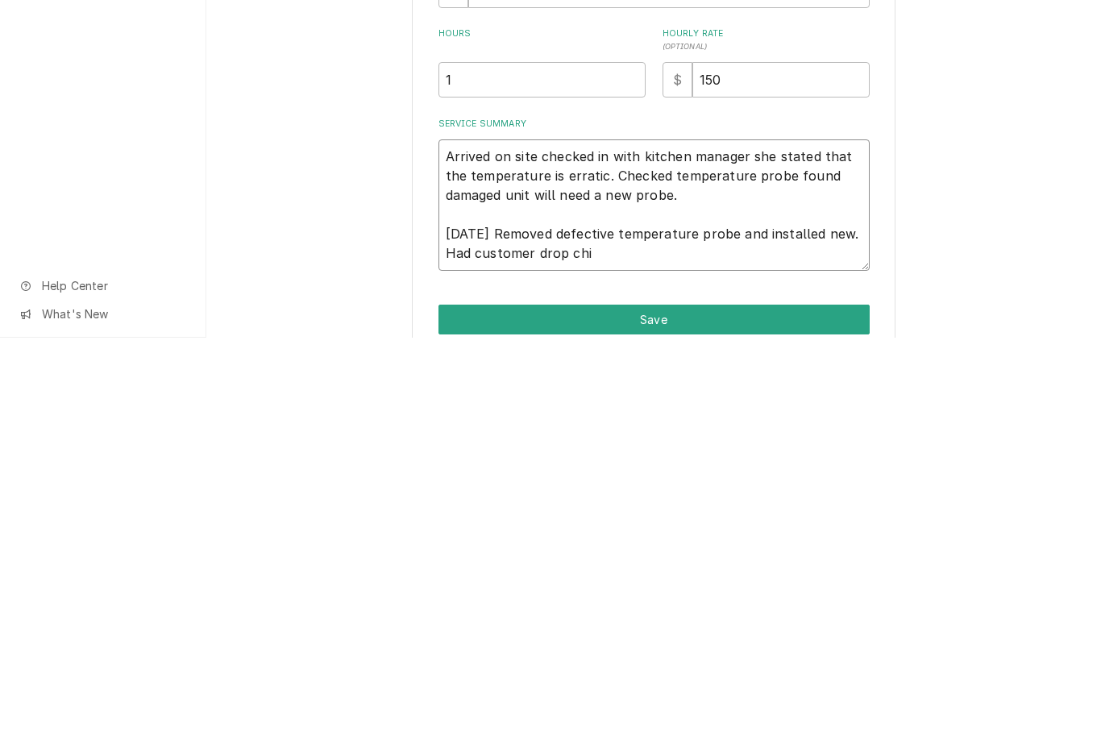
type textarea "x"
type textarea "Arrived on site checked in with kitchen manager she stated that the temperature…"
type textarea "x"
type textarea "Arrived on site checked in with kitchen manager she stated that the temperature…"
type textarea "x"
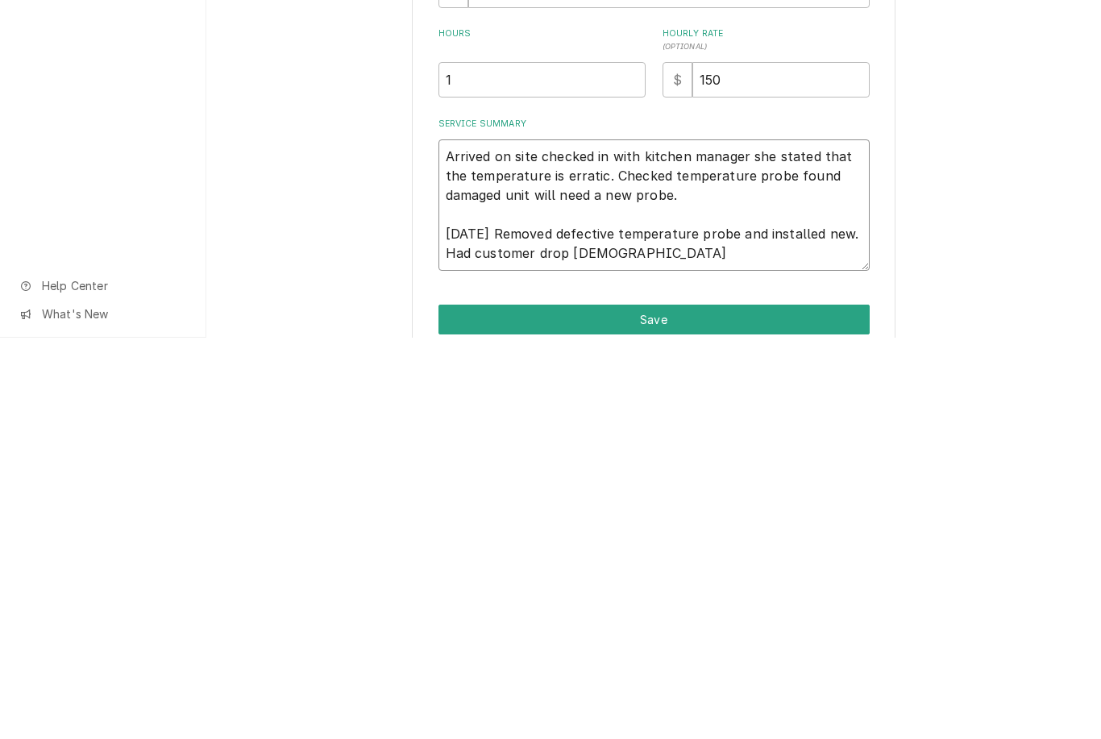
type textarea "Arrived on site checked in with kitchen manager she stated that the temperature…"
type textarea "x"
type textarea "Arrived on site checked in with kitchen manager she stated that the temperature…"
type textarea "x"
type textarea "Arrived on site checked in with kitchen manager she stated that the temperature…"
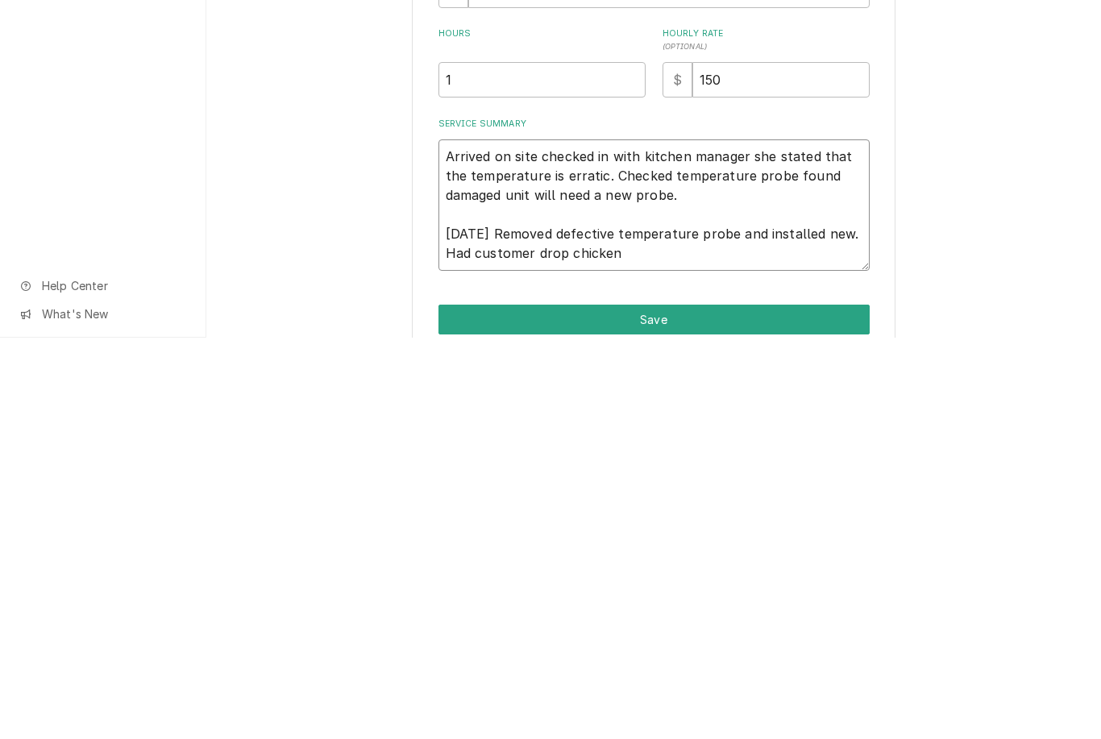
type textarea "x"
type textarea "Arrived on site checked in with kitchen manager she stated that the temperature…"
type textarea "x"
type textarea "Arrived on site checked in with kitchen manager she stated that the temperature…"
type textarea "x"
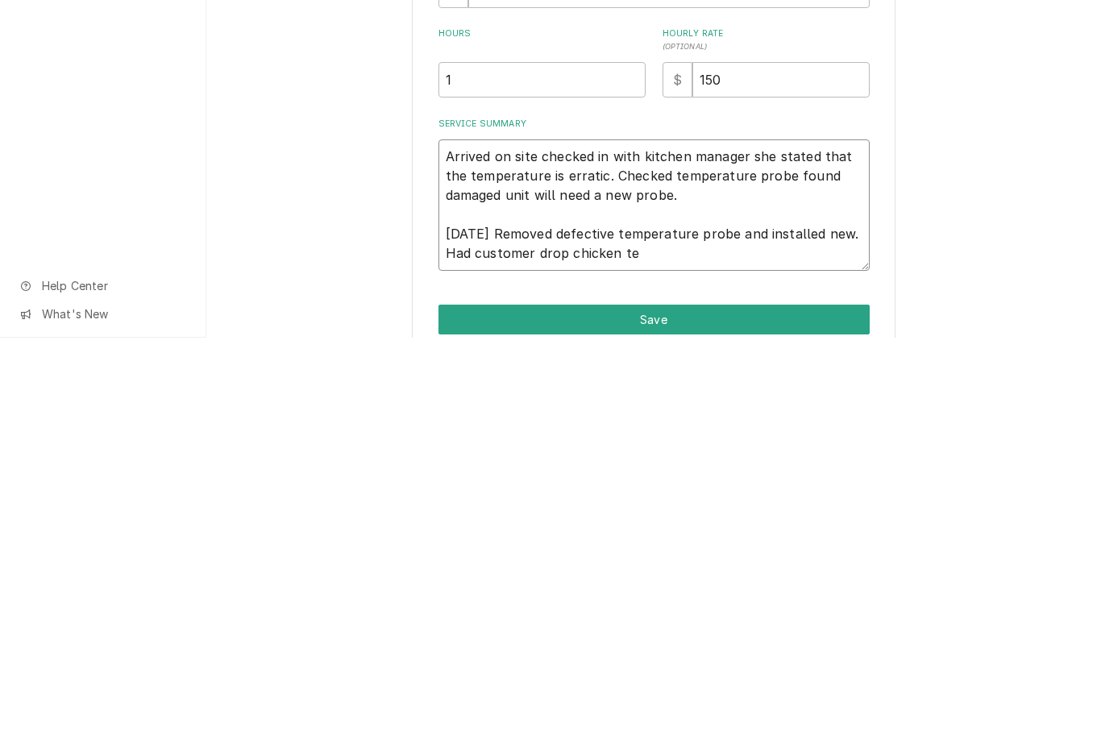
type textarea "Arrived on site checked in with kitchen manager she stated that the temperature…"
type textarea "x"
type textarea "Arrived on site checked in with kitchen manager she stated that the temperature…"
type textarea "x"
type textarea "Arrived on site checked in with kitchen manager she stated that the temperature…"
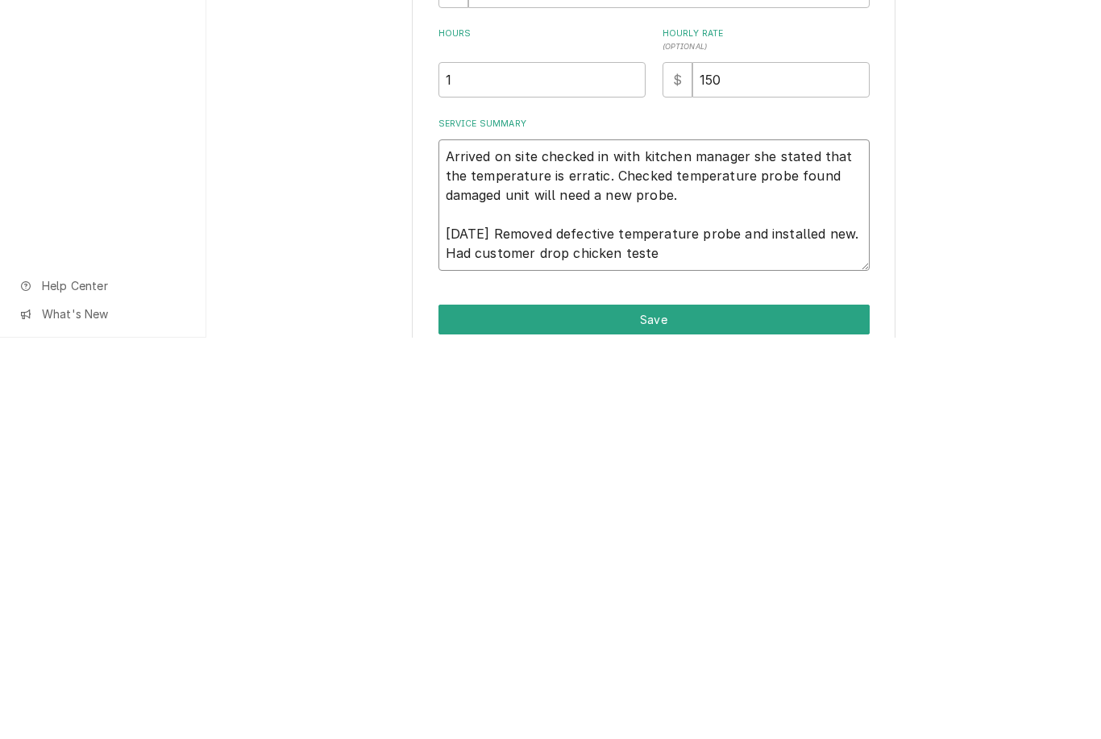
type textarea "x"
type textarea "Arrived on site checked in with kitchen manager she stated that the temperature…"
type textarea "x"
type textarea "Arrived on site checked in with kitchen manager she stated that the temperature…"
type textarea "x"
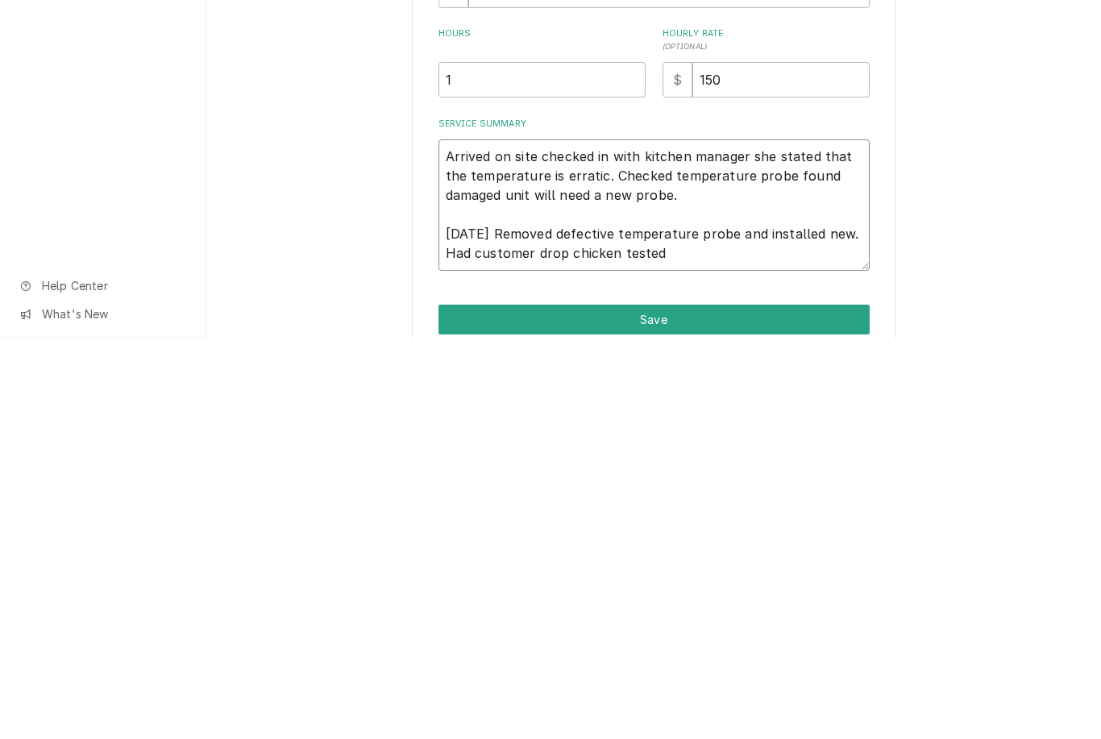
type textarea "Arrived on site checked in with kitchen manager she stated that the temperature…"
type textarea "x"
type textarea "Arrived on site checked in with kitchen manager she stated that the temperature…"
type textarea "x"
type textarea "Arrived on site checked in with kitchen manager she stated that the temperature…"
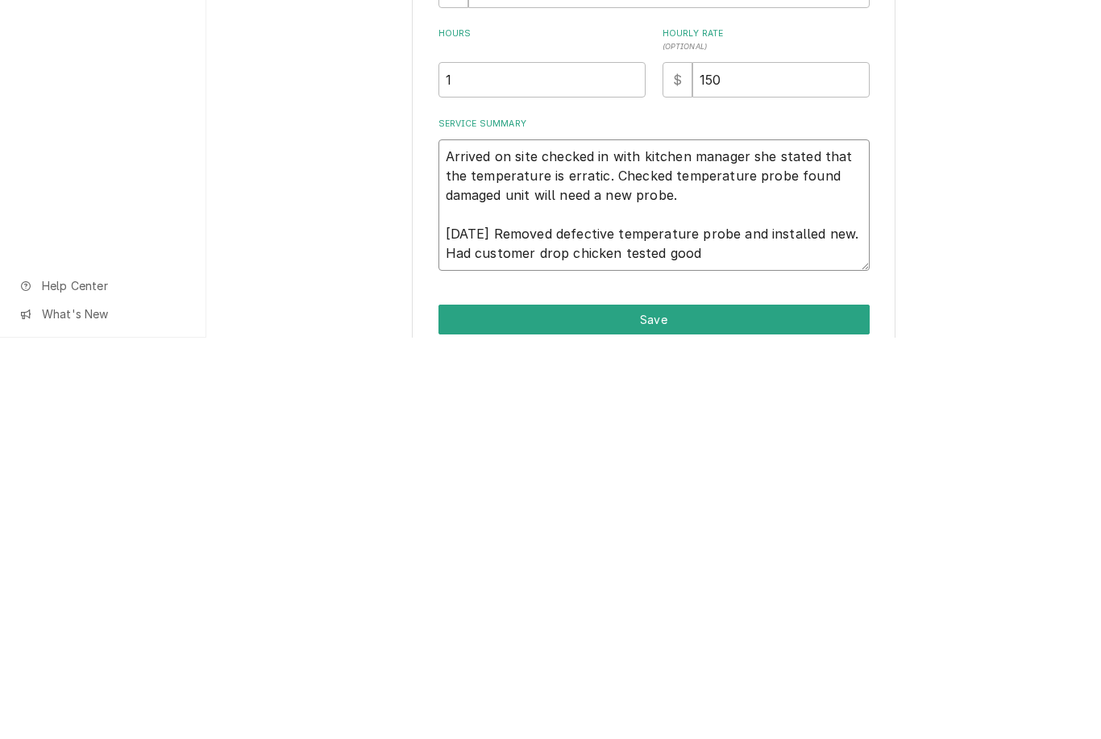
type textarea "x"
type textarea "Arrived on site checked in with kitchen manager she stated that the temperature…"
type textarea "x"
type textarea "Arrived on site checked in with kitchen manager she stated that the temperature…"
type textarea "x"
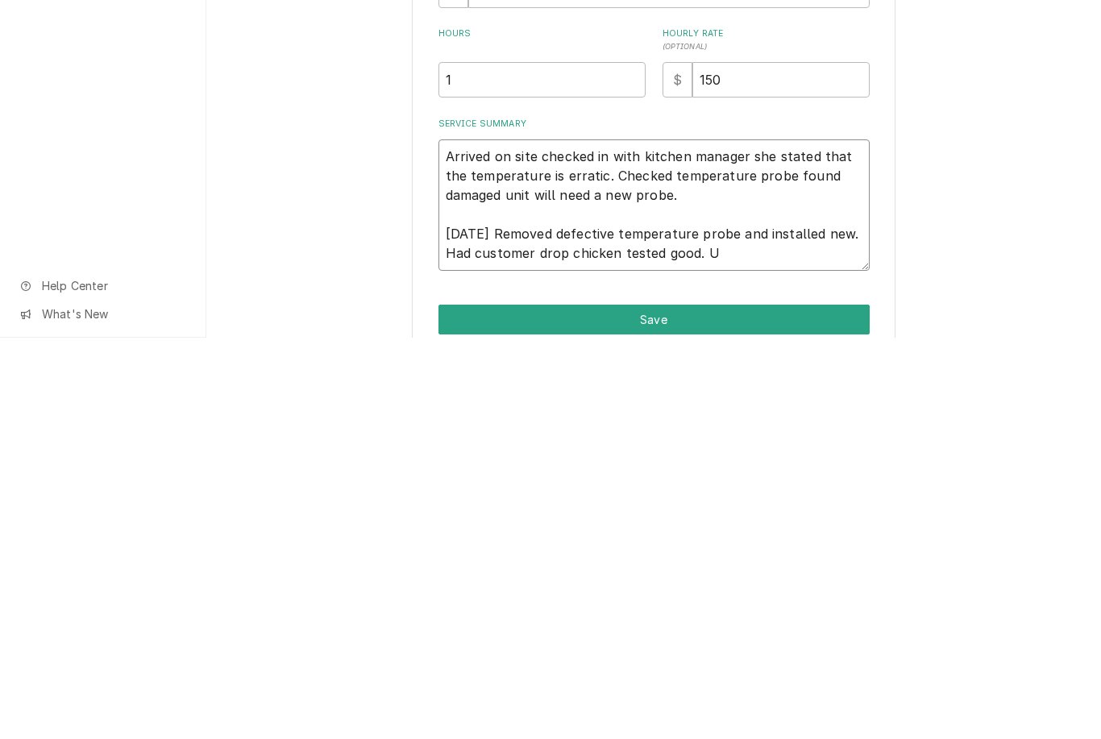
type textarea "Arrived on site checked in with kitchen manager she stated that the temperature…"
type textarea "x"
type textarea "Arrived on site checked in with kitchen manager she stated that the temperature…"
type textarea "x"
type textarea "Arrived on site checked in with kitchen manager she stated that the temperature…"
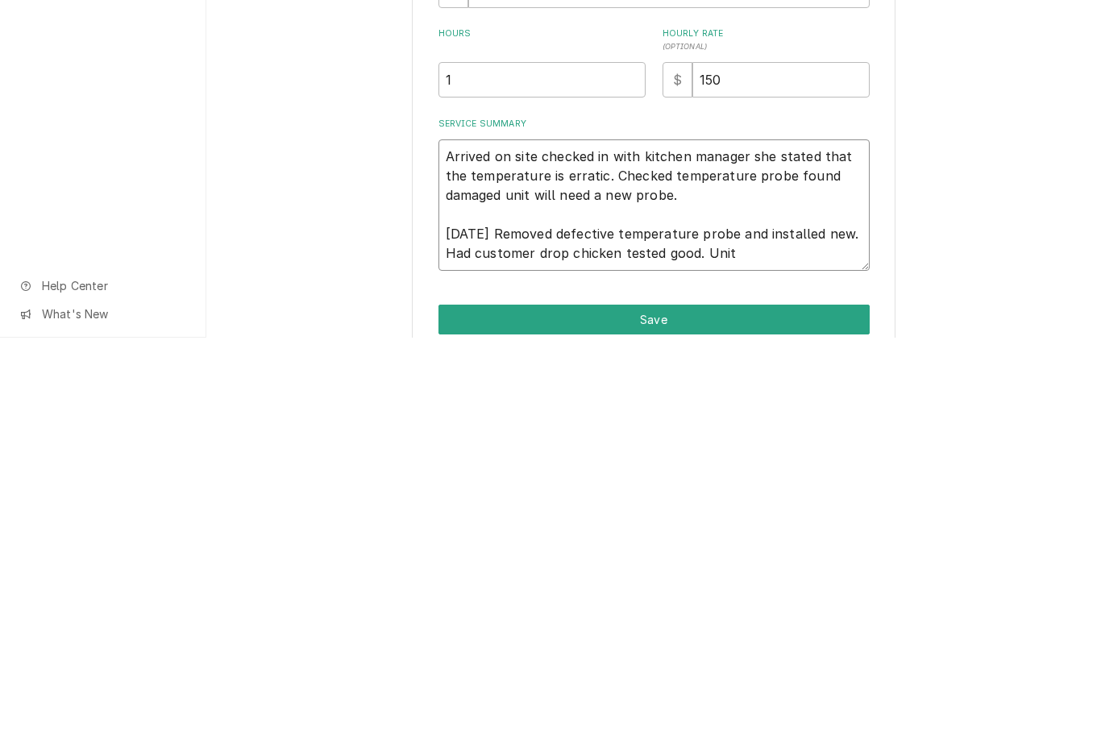
type textarea "x"
type textarea "Arrived on site checked in with kitchen manager she stated that the temperature…"
type textarea "x"
type textarea "Arrived on site checked in with kitchen manager she stated that the temperature…"
type textarea "x"
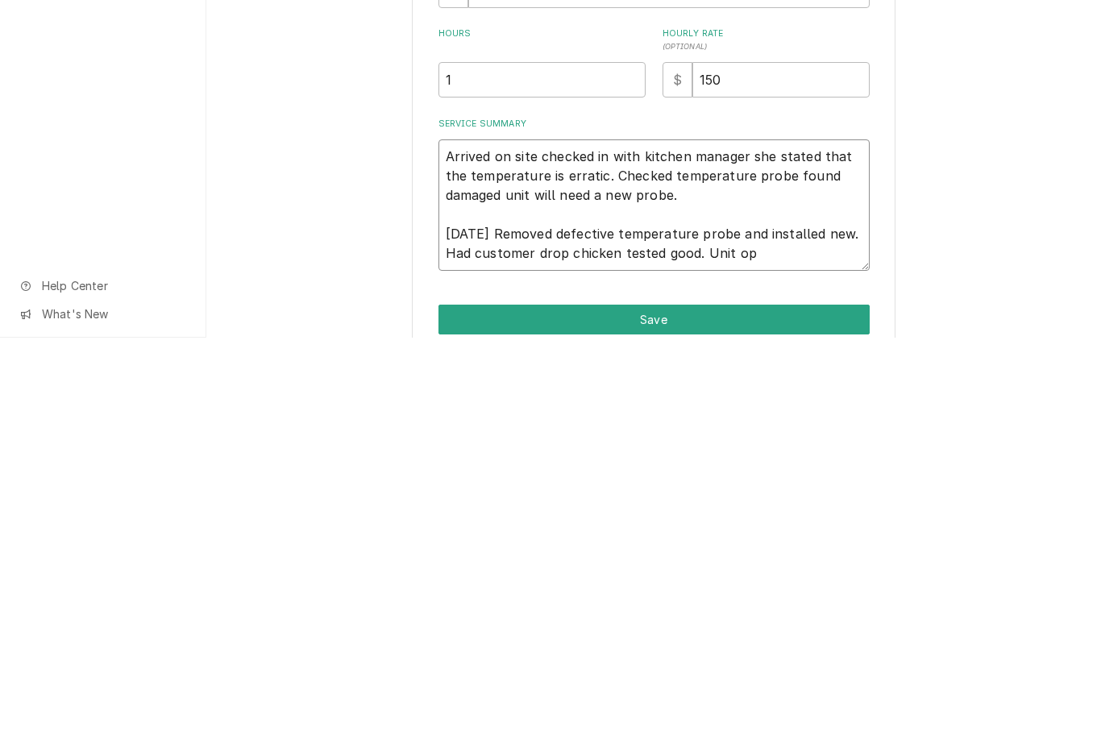
type textarea "Arrived on site checked in with kitchen manager she stated that the temperature…"
type textarea "x"
type textarea "Arrived on site checked in with kitchen manager she stated that the temperature…"
type textarea "x"
type textarea "Arrived on site checked in with kitchen manager she stated that the temperature…"
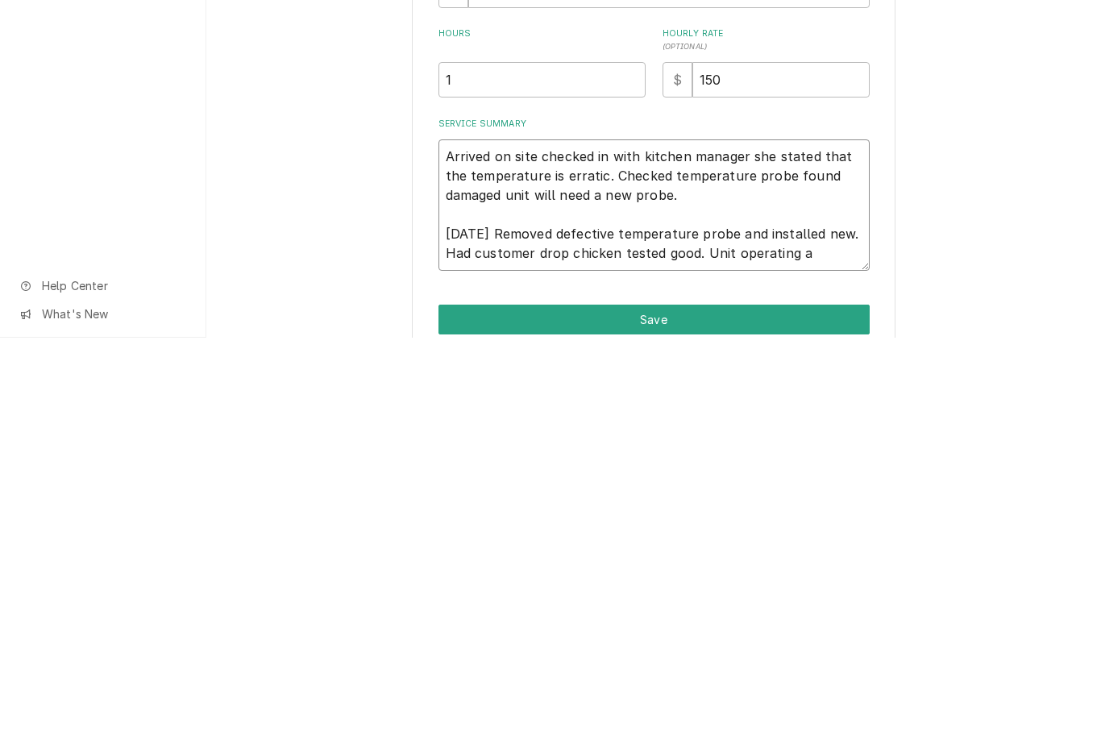
type textarea "x"
type textarea "Arrived on site checked in with kitchen manager she stated that the temperature…"
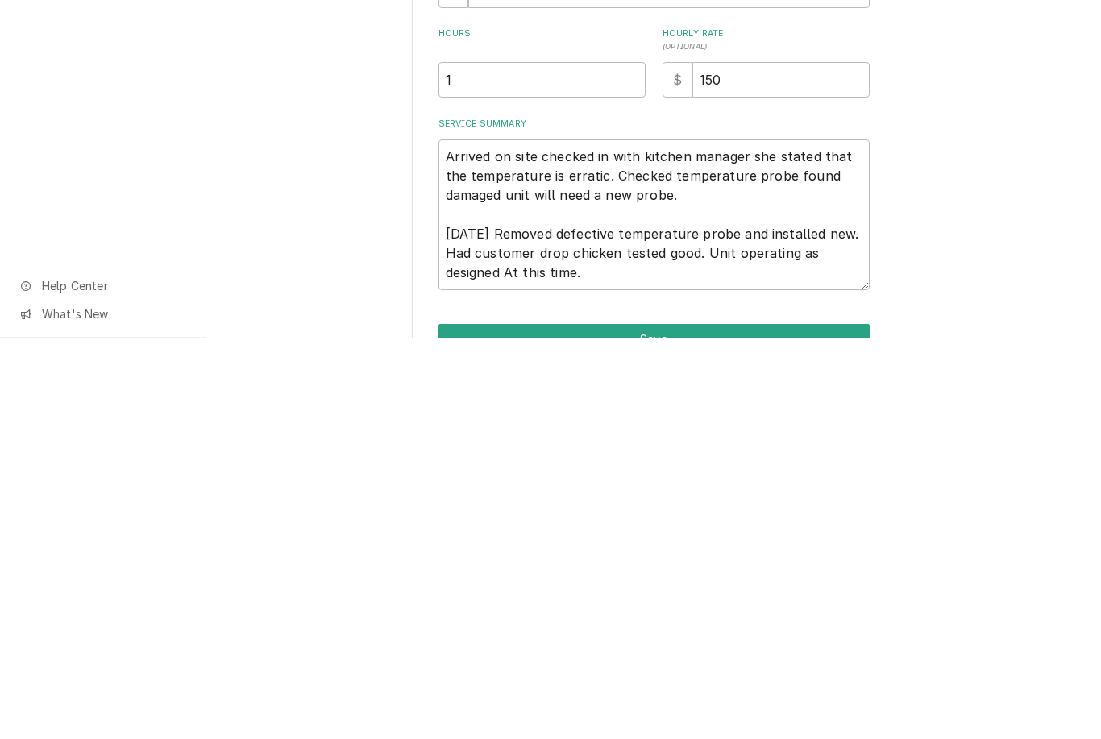
click at [1010, 241] on div "Use the fields below to edit this service charge Short Description Fryer Repair…" at bounding box center [653, 413] width 895 height 835
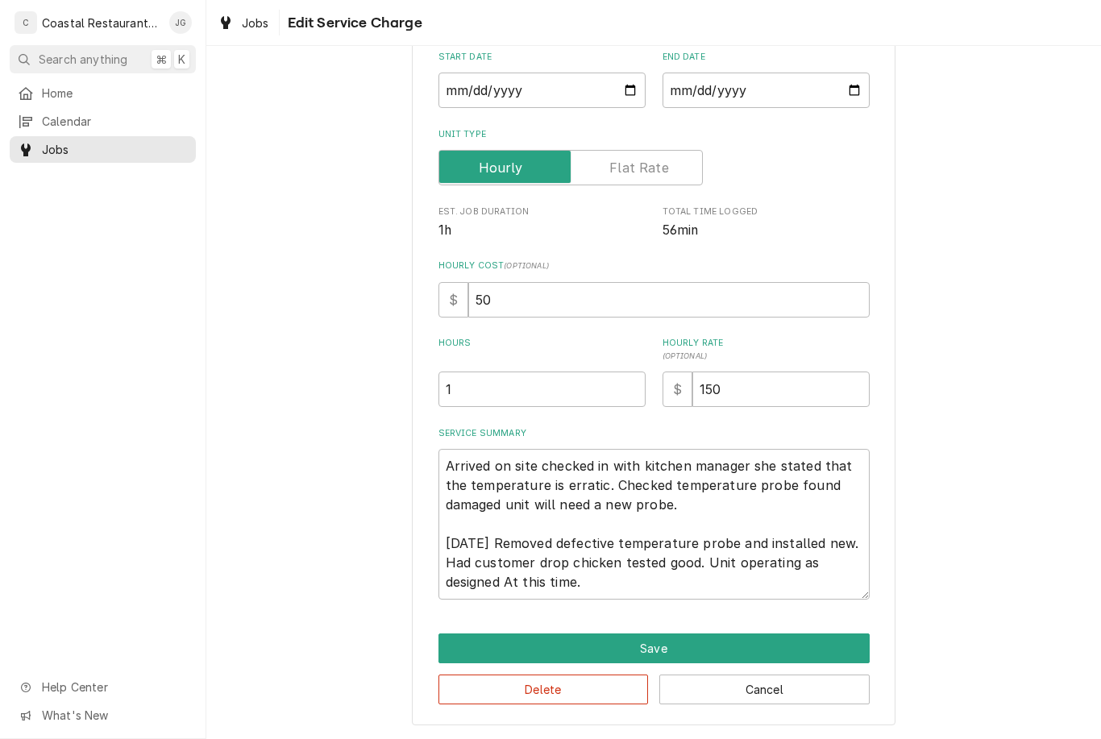
scroll to position [158, 0]
click at [679, 639] on button "Save" at bounding box center [654, 650] width 431 height 30
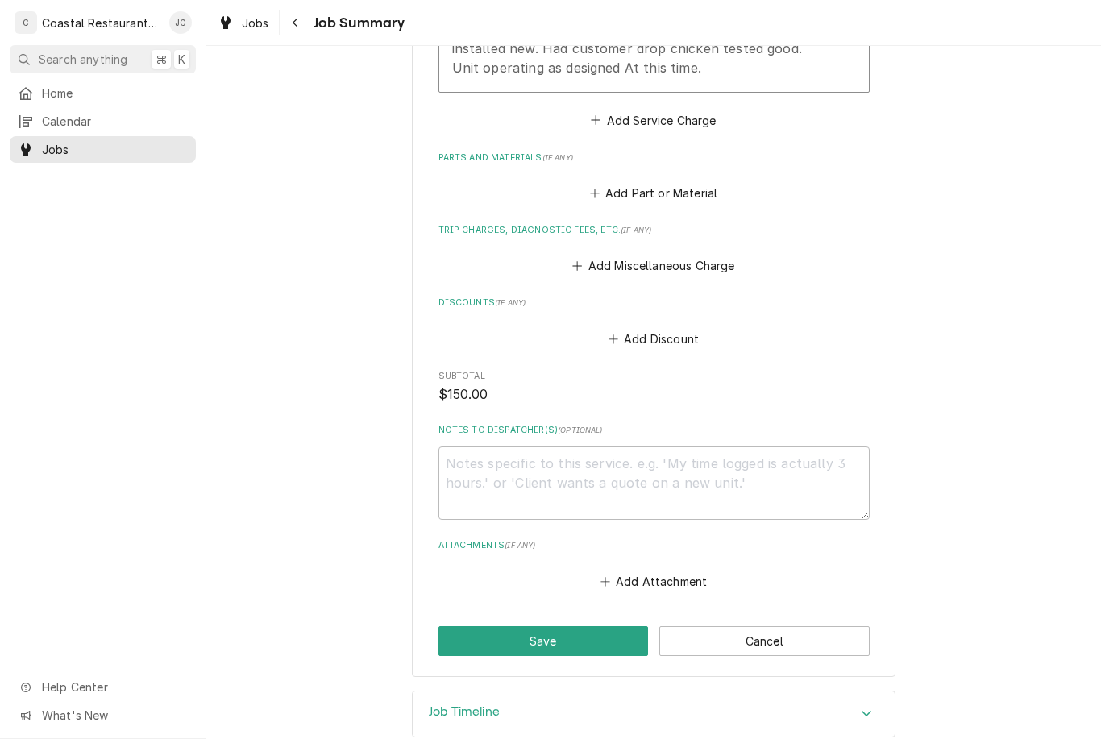
scroll to position [722, 0]
click at [580, 627] on button "Save" at bounding box center [544, 642] width 210 height 30
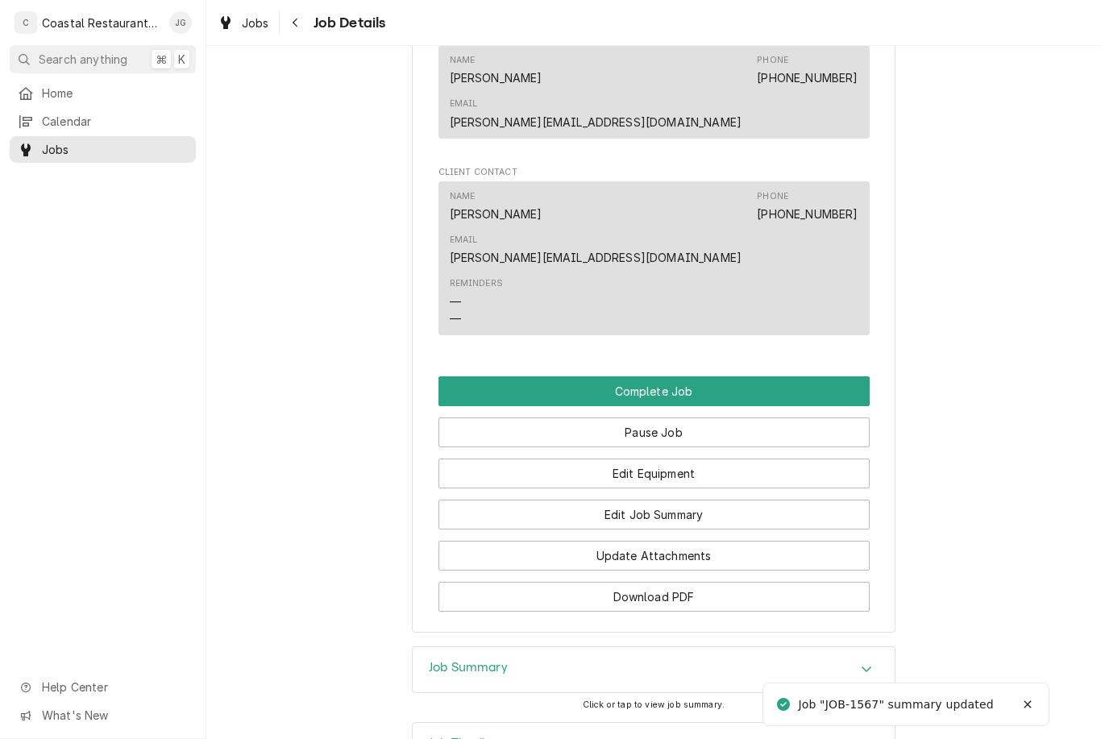
scroll to position [1543, 0]
click at [712, 377] on button "Complete Job" at bounding box center [654, 392] width 431 height 30
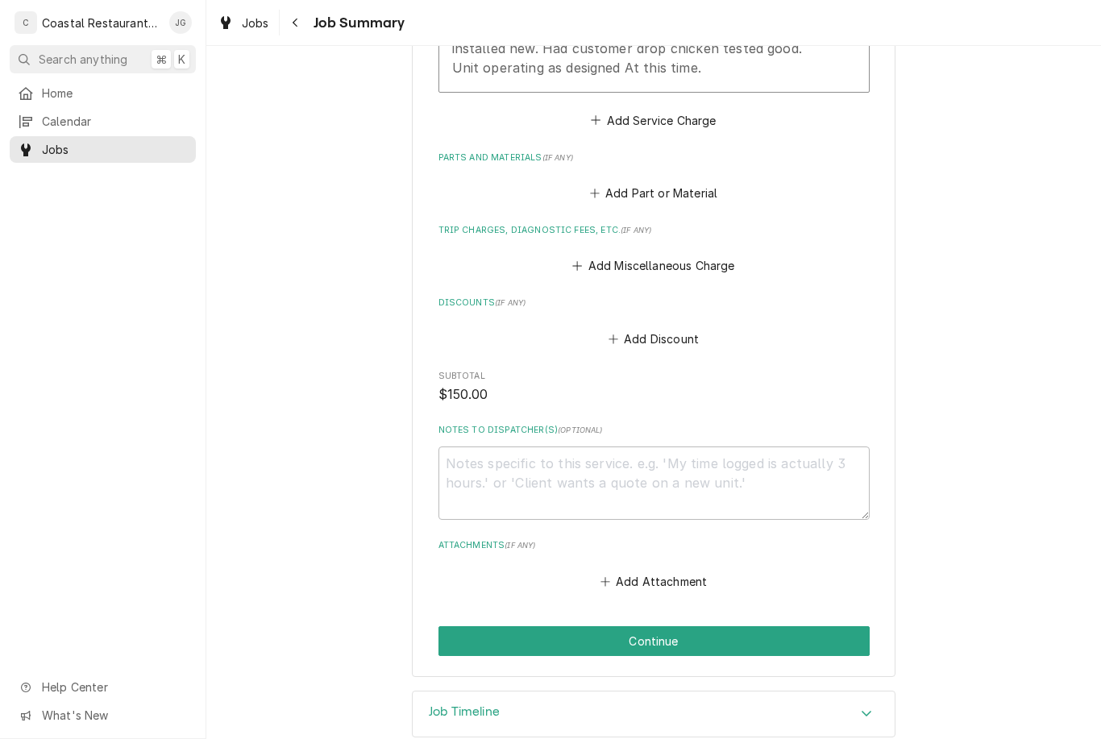
scroll to position [722, 0]
click at [699, 627] on button "Continue" at bounding box center [654, 642] width 431 height 30
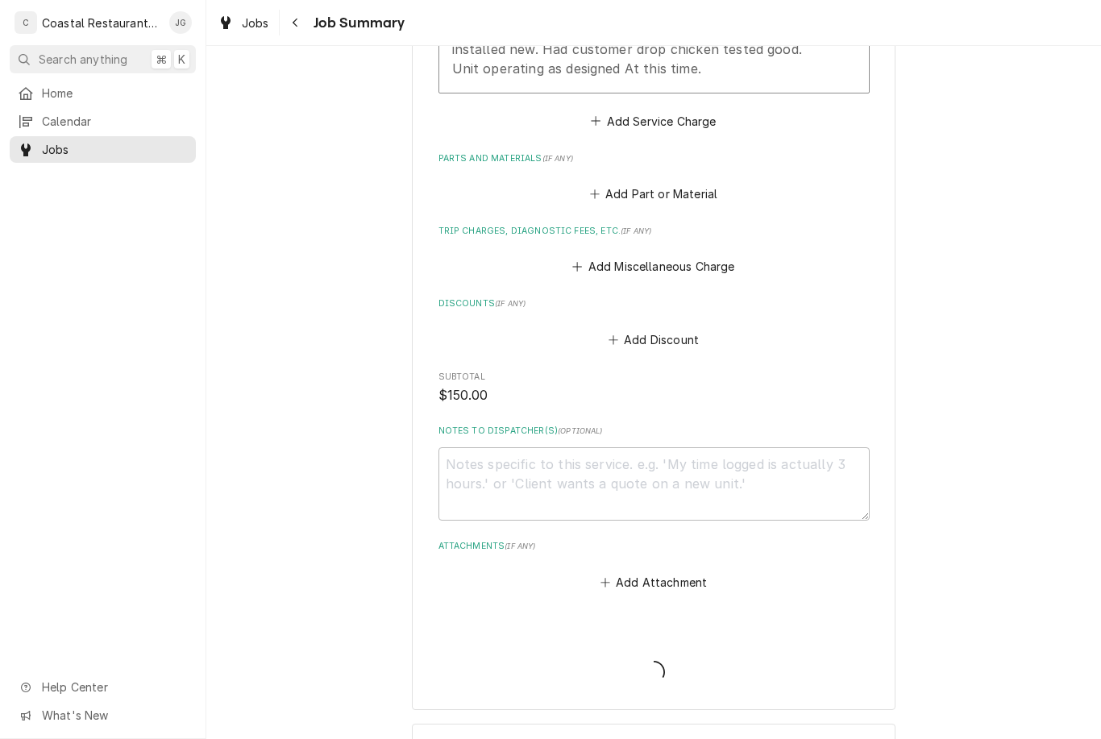
type textarea "x"
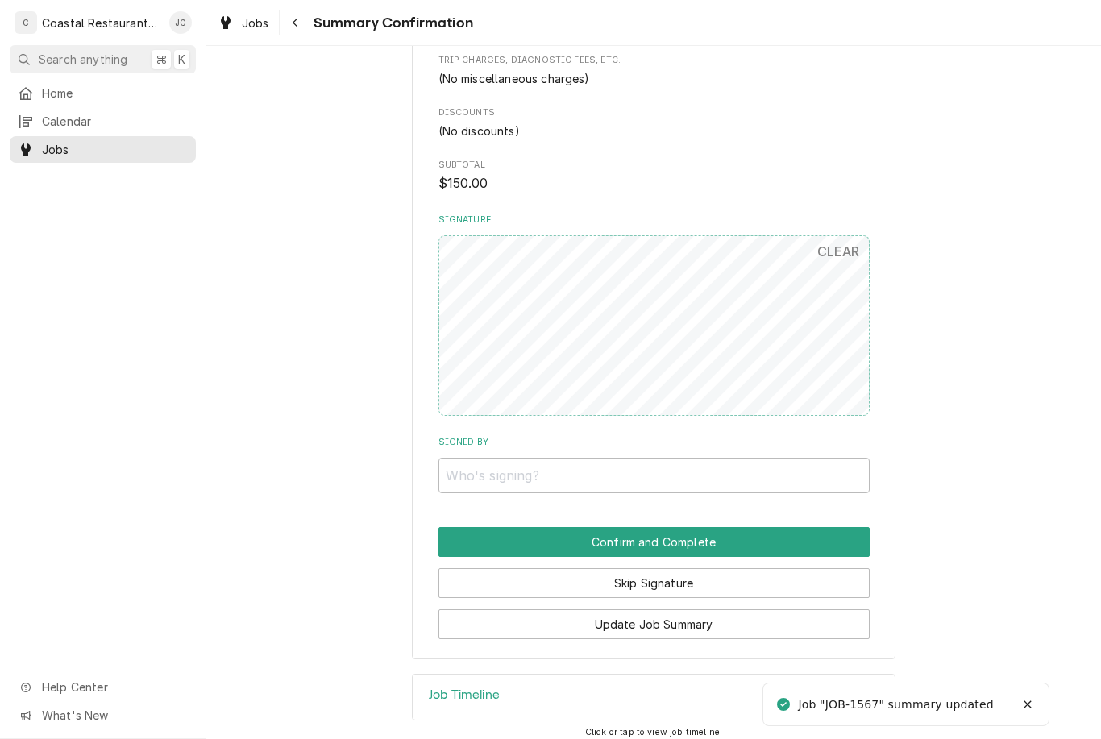
scroll to position [770, 0]
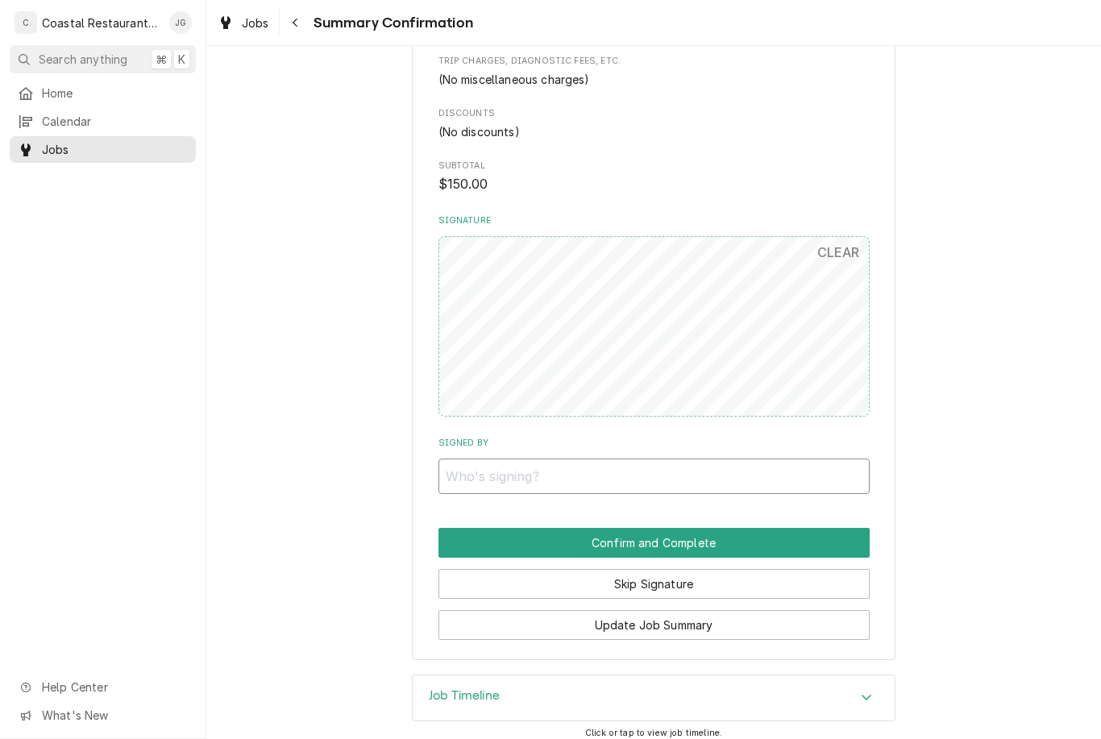
click at [559, 466] on input "Signed By" at bounding box center [654, 476] width 431 height 35
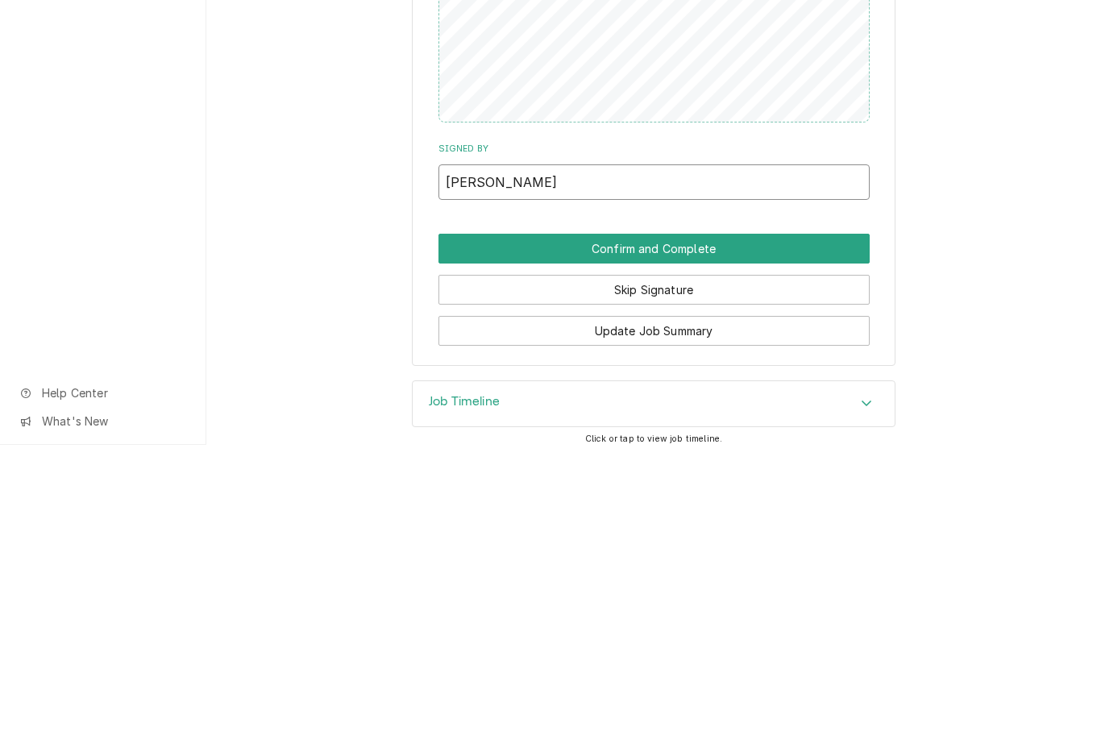
type input "Maggie"
click at [782, 528] on button "Confirm and Complete" at bounding box center [654, 543] width 431 height 30
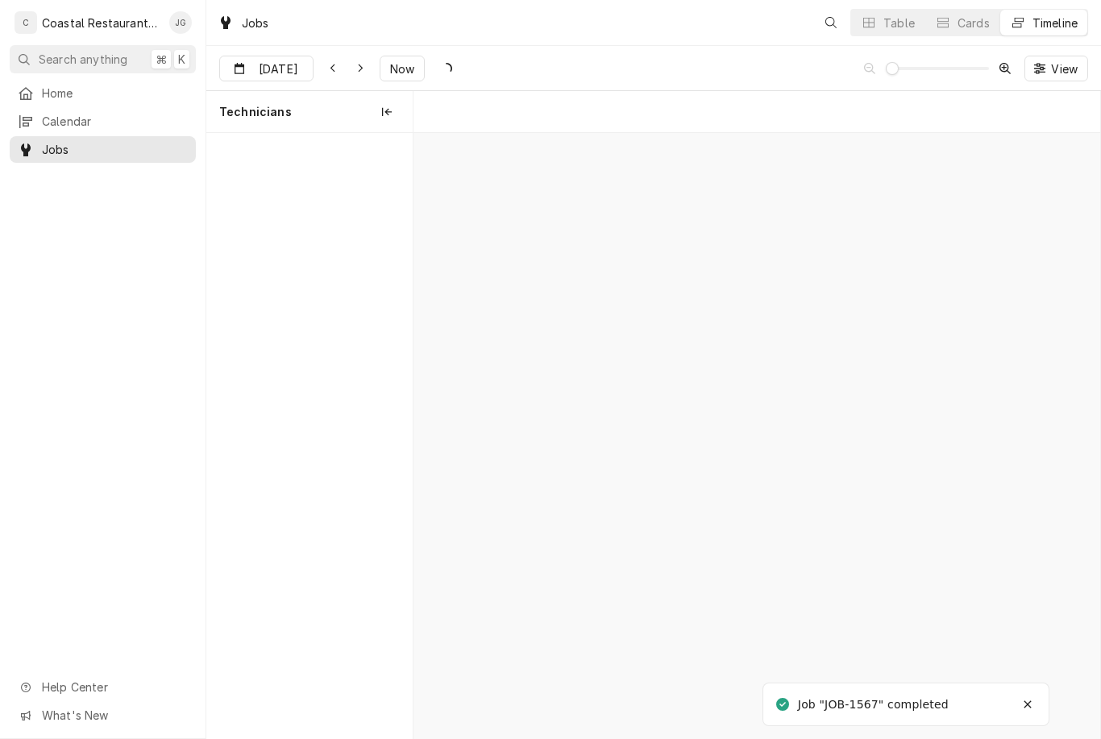
scroll to position [0, 13612]
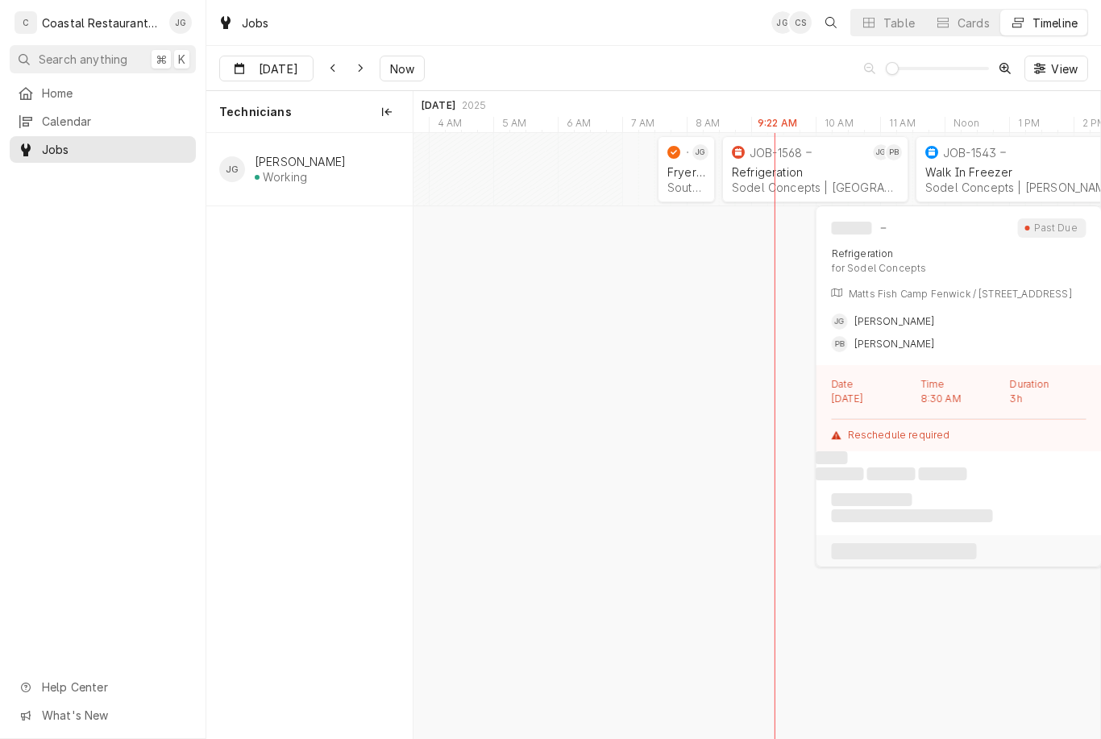
click at [825, 165] on div "Refrigeration" at bounding box center [815, 172] width 167 height 14
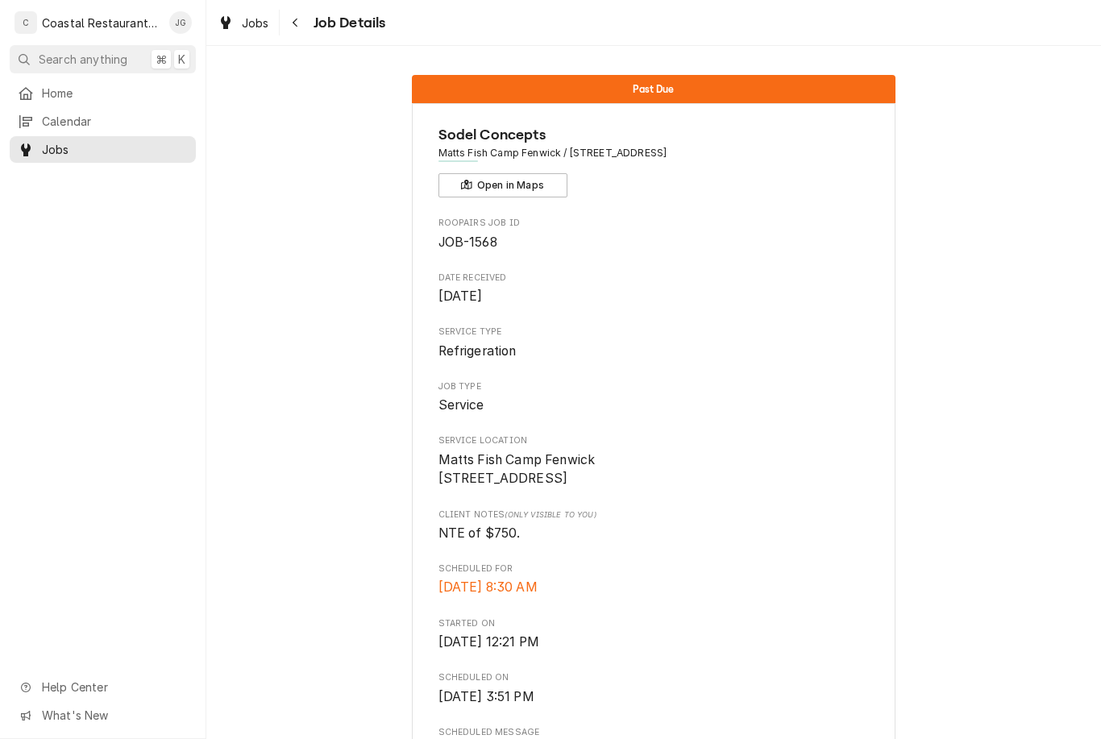
click at [85, 113] on span "Calendar" at bounding box center [115, 121] width 146 height 17
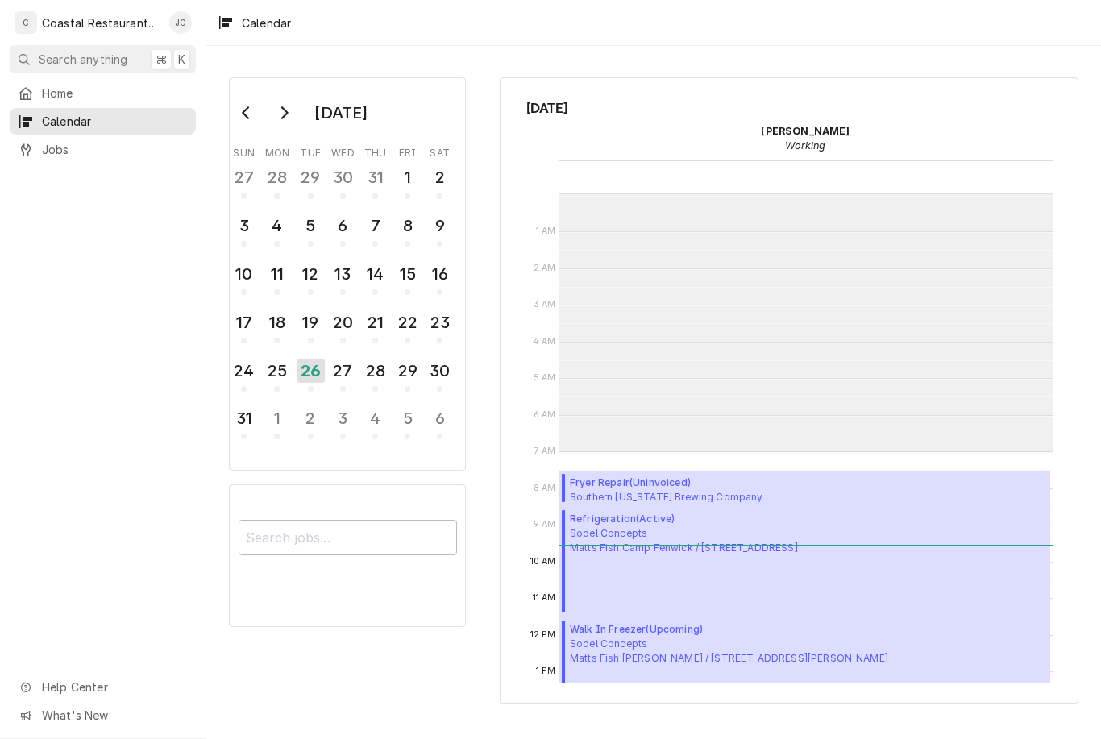
scroll to position [257, 0]
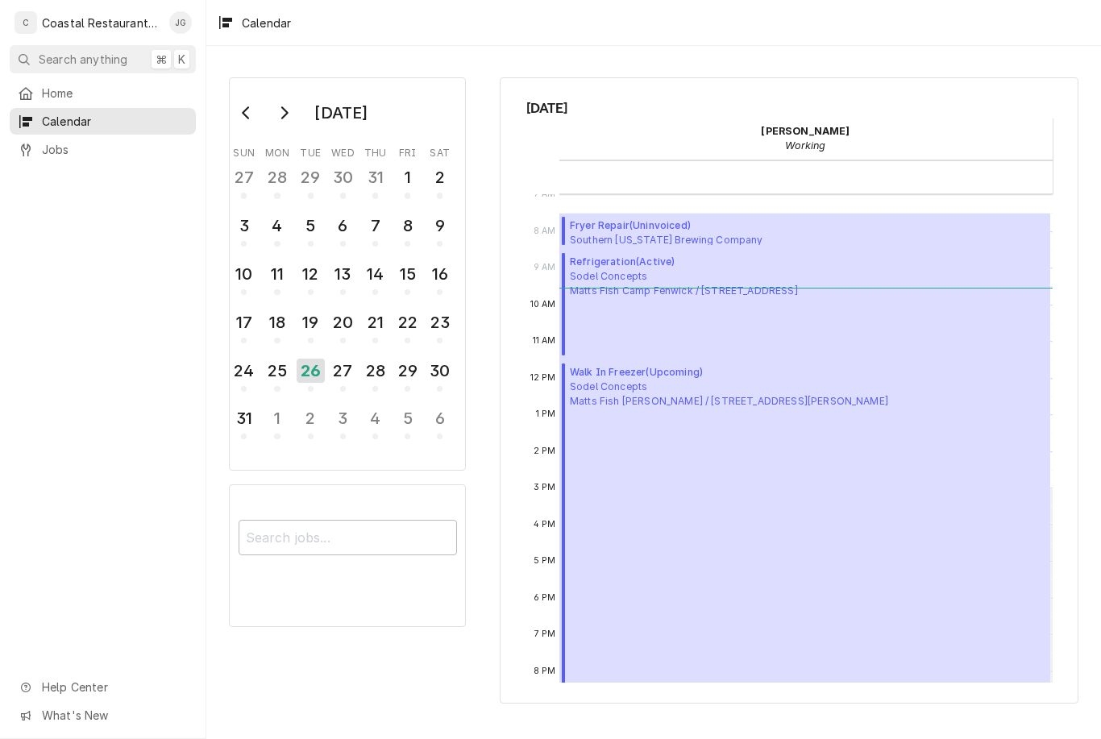
click at [102, 80] on link "Home" at bounding box center [103, 93] width 186 height 27
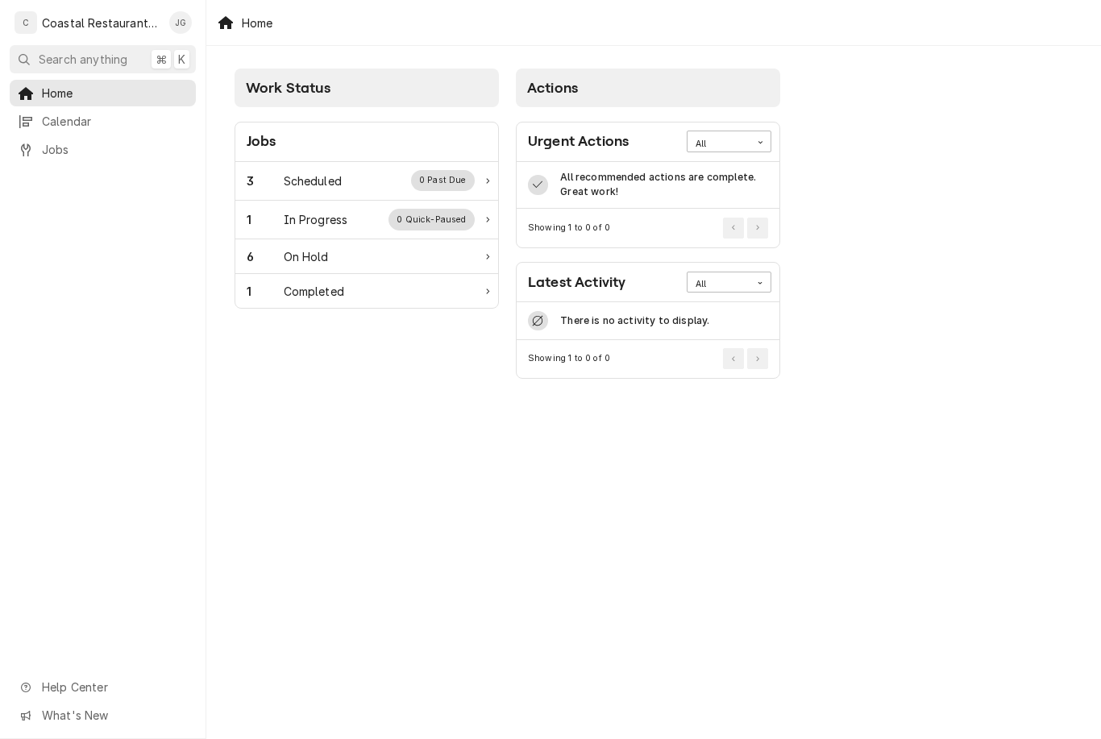
click at [301, 179] on div "Scheduled" at bounding box center [313, 181] width 58 height 17
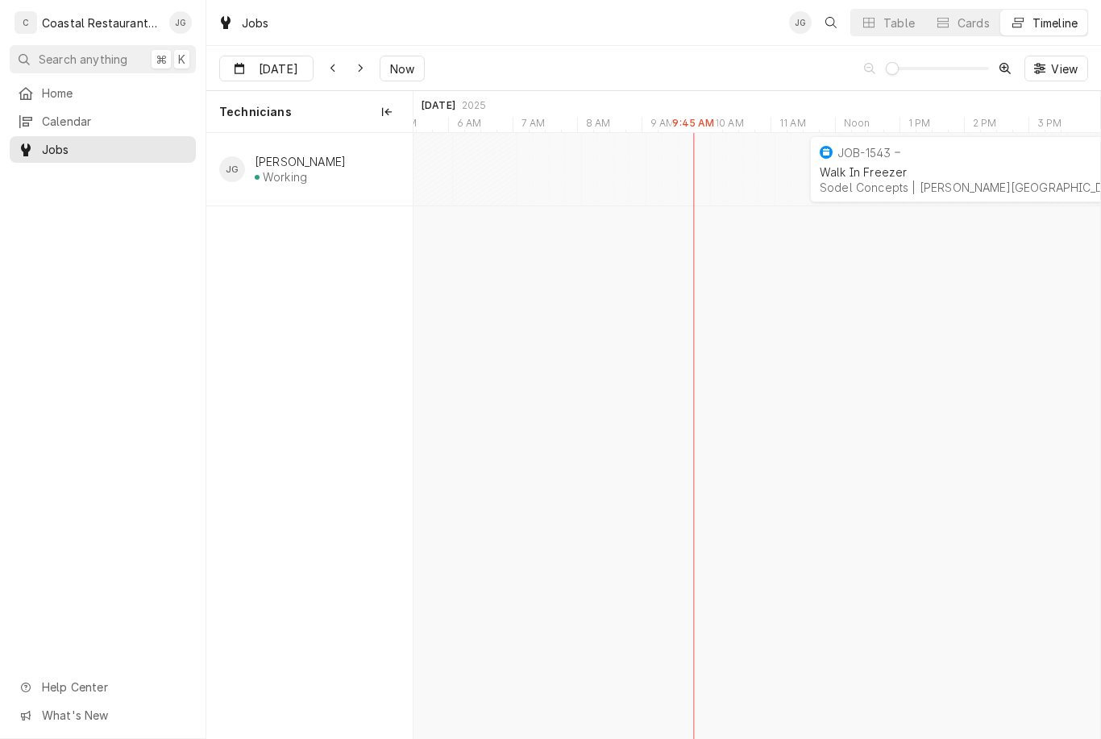
scroll to position [0, 13640]
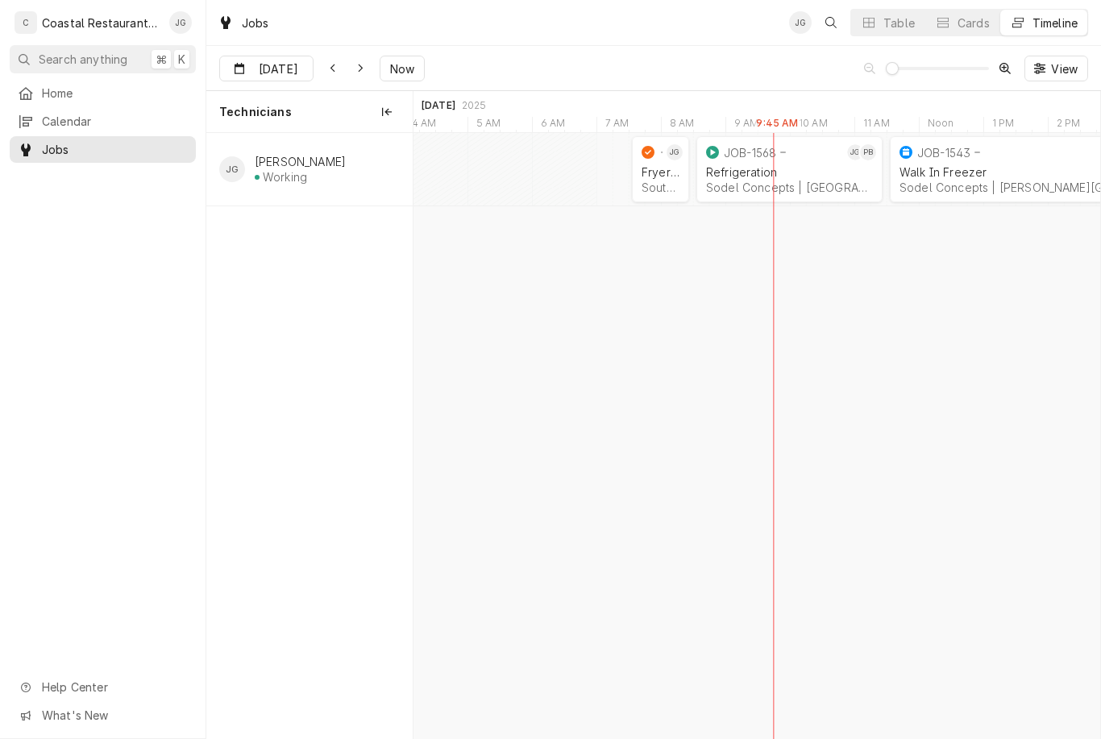
click at [746, 169] on div "Refrigeration" at bounding box center [789, 172] width 167 height 14
